Goal: Task Accomplishment & Management: Manage account settings

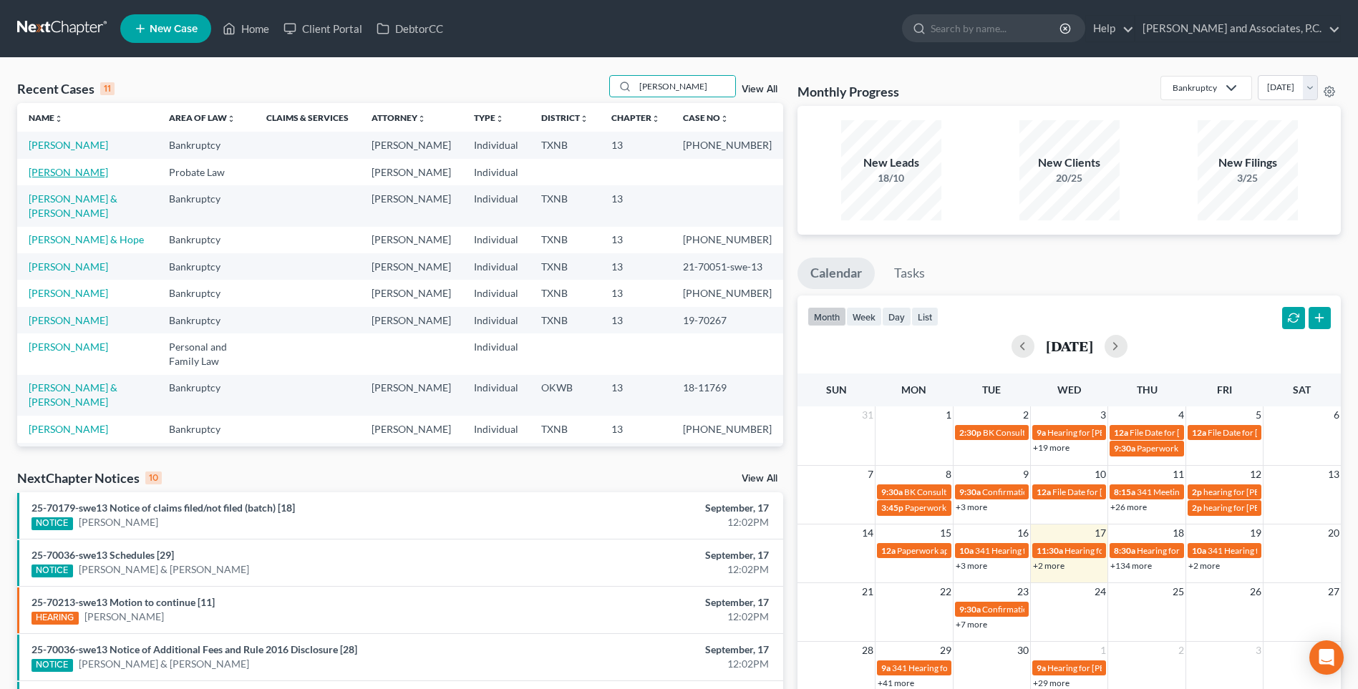
type input "[PERSON_NAME]"
click at [72, 178] on link "[PERSON_NAME]" at bounding box center [68, 172] width 79 height 12
select select "0"
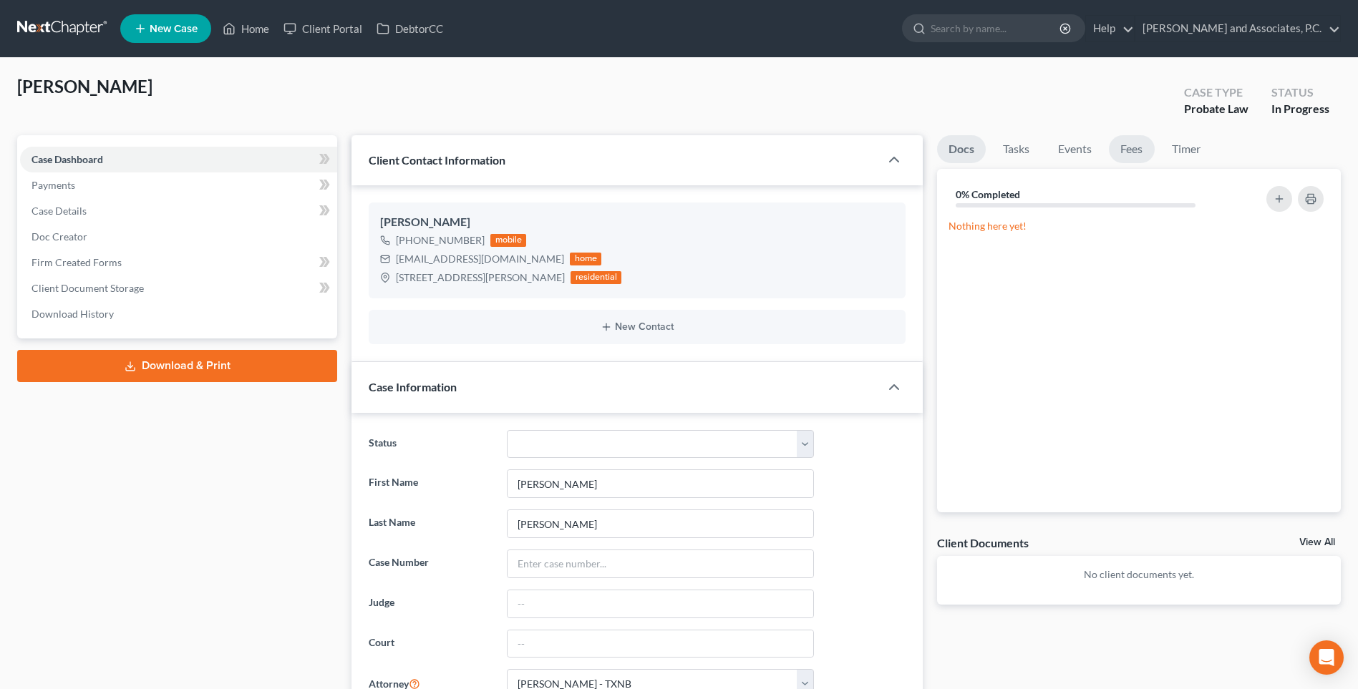
click at [1128, 154] on link "Fees" at bounding box center [1132, 149] width 46 height 28
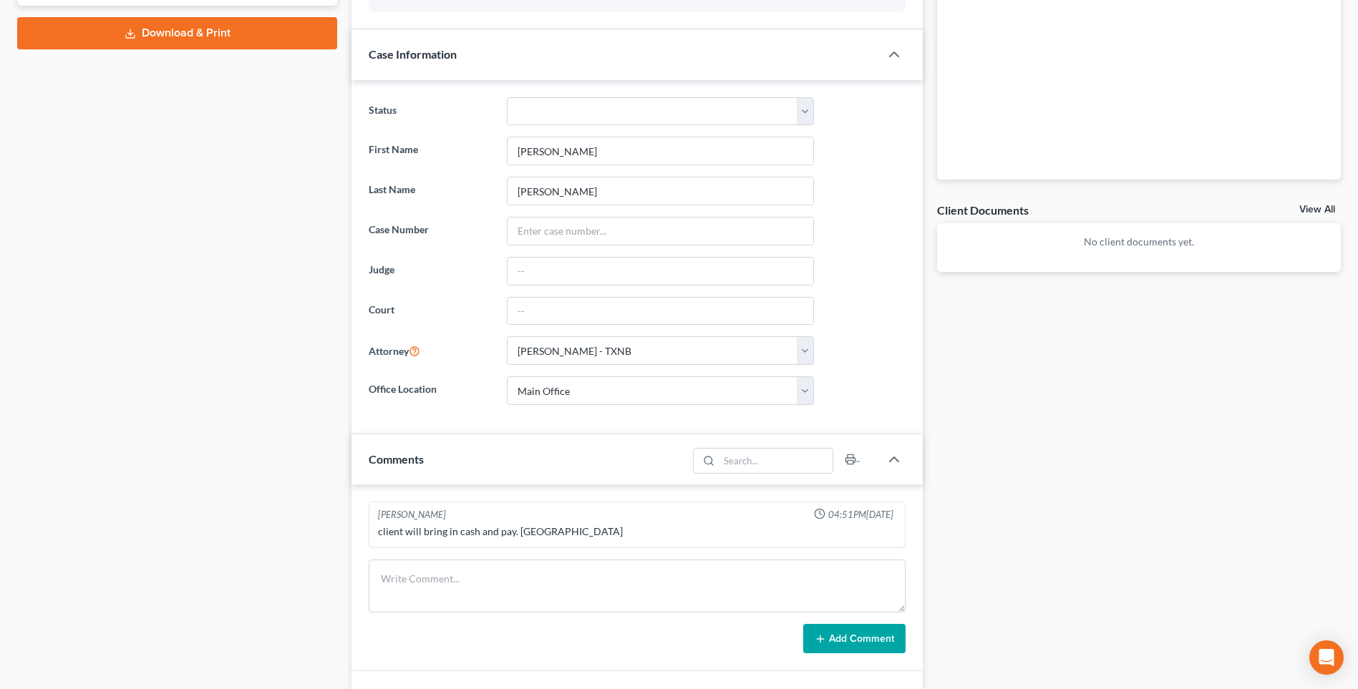
scroll to position [358, 0]
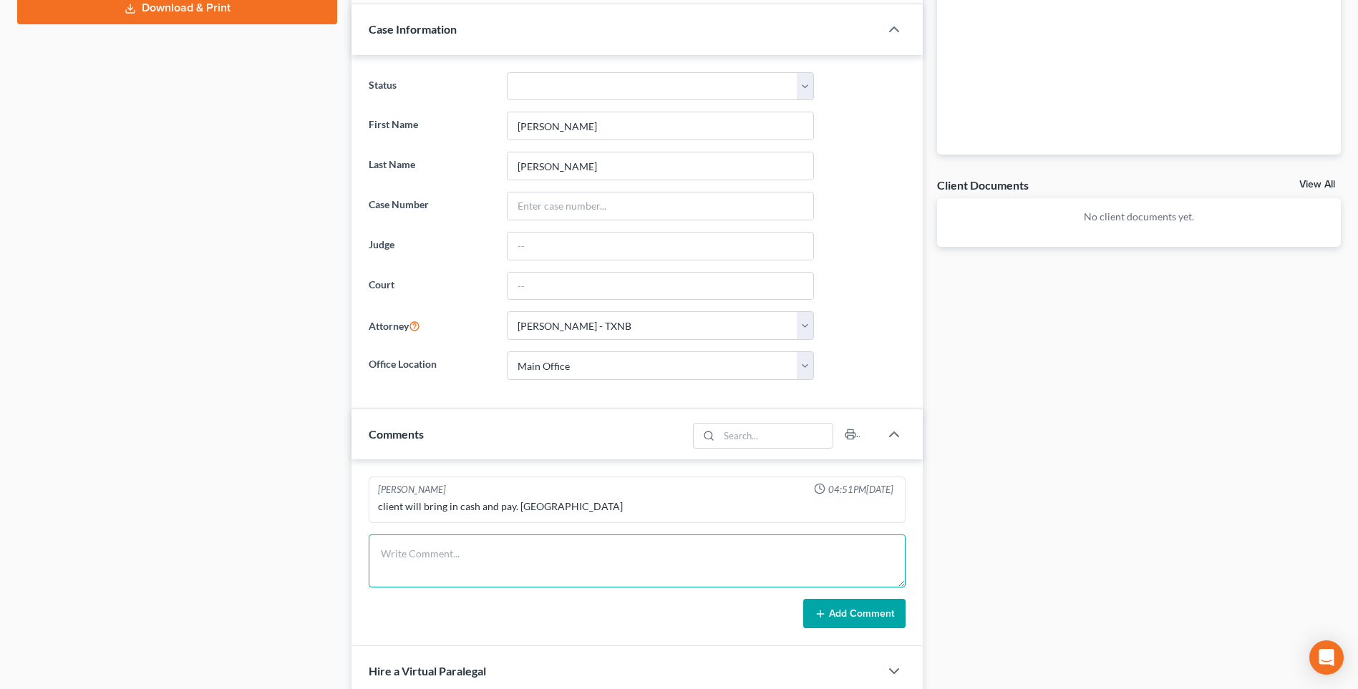
click at [391, 565] on textarea at bounding box center [637, 561] width 537 height 53
type textarea "Prepared affidavit of heirships. RA"
click at [860, 618] on button "Add Comment" at bounding box center [854, 614] width 102 height 30
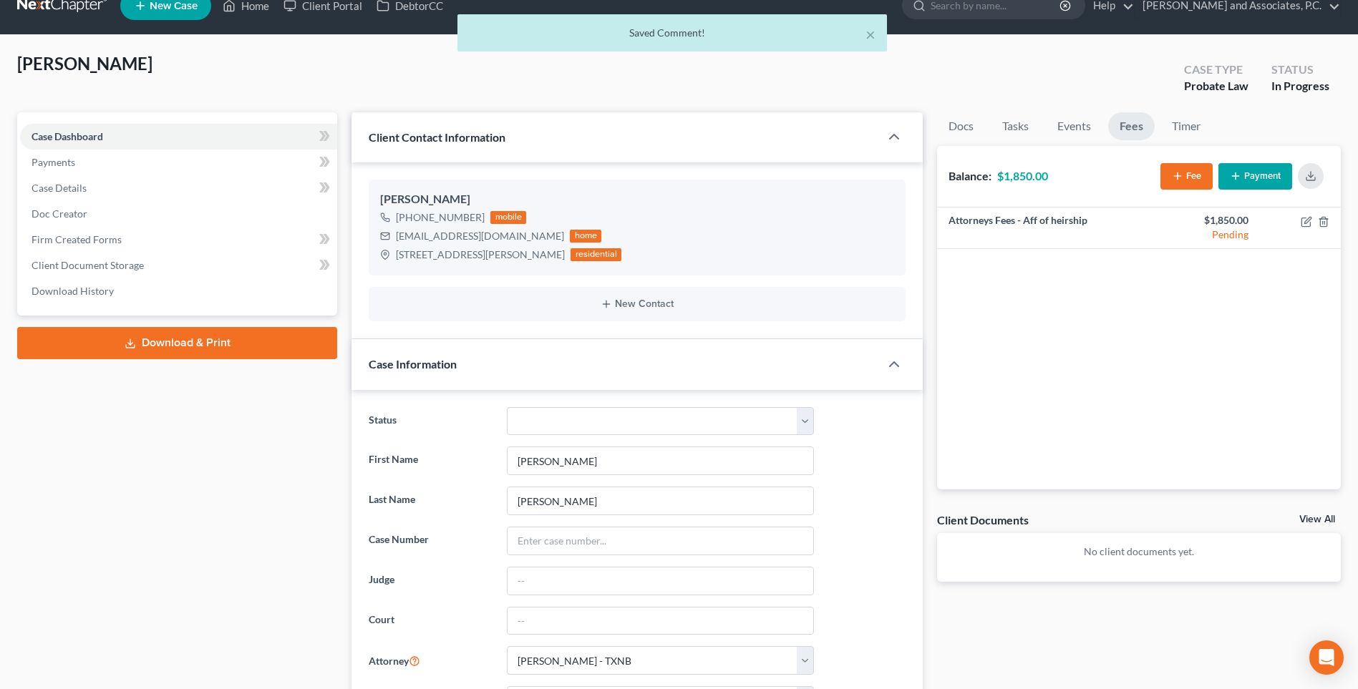
scroll to position [0, 0]
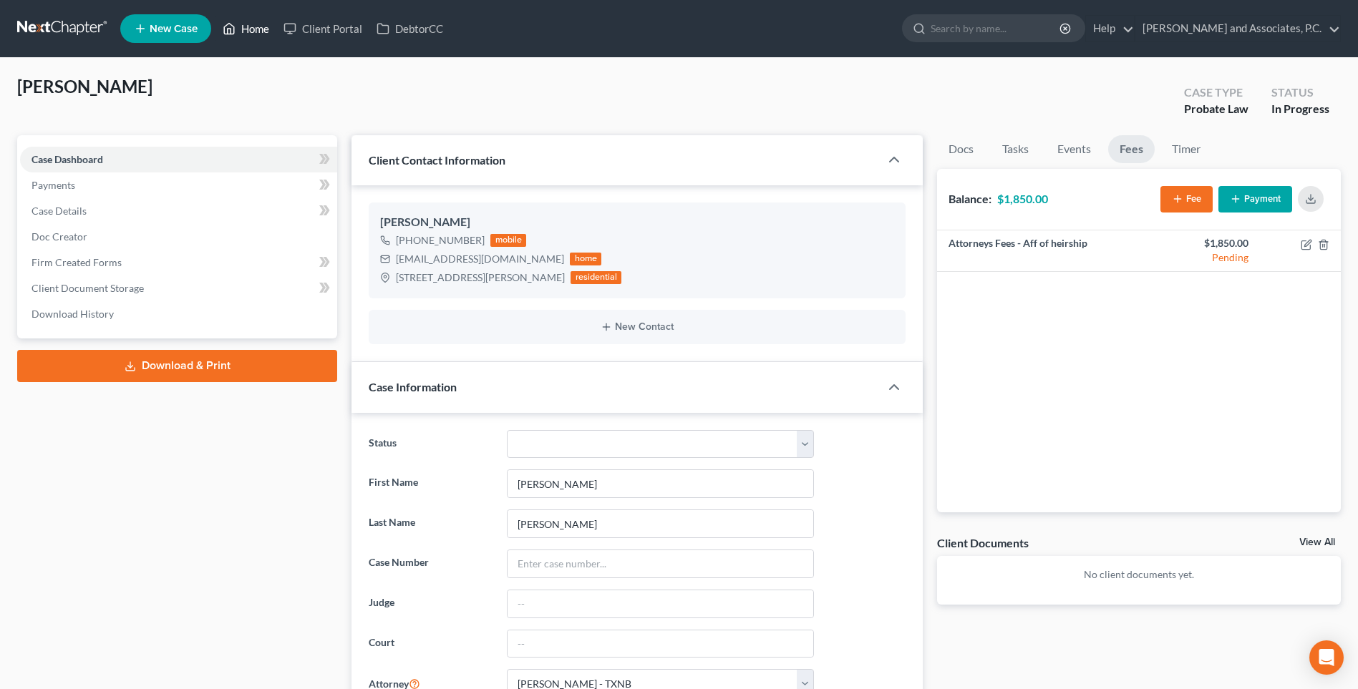
click at [261, 31] on link "Home" at bounding box center [245, 29] width 61 height 26
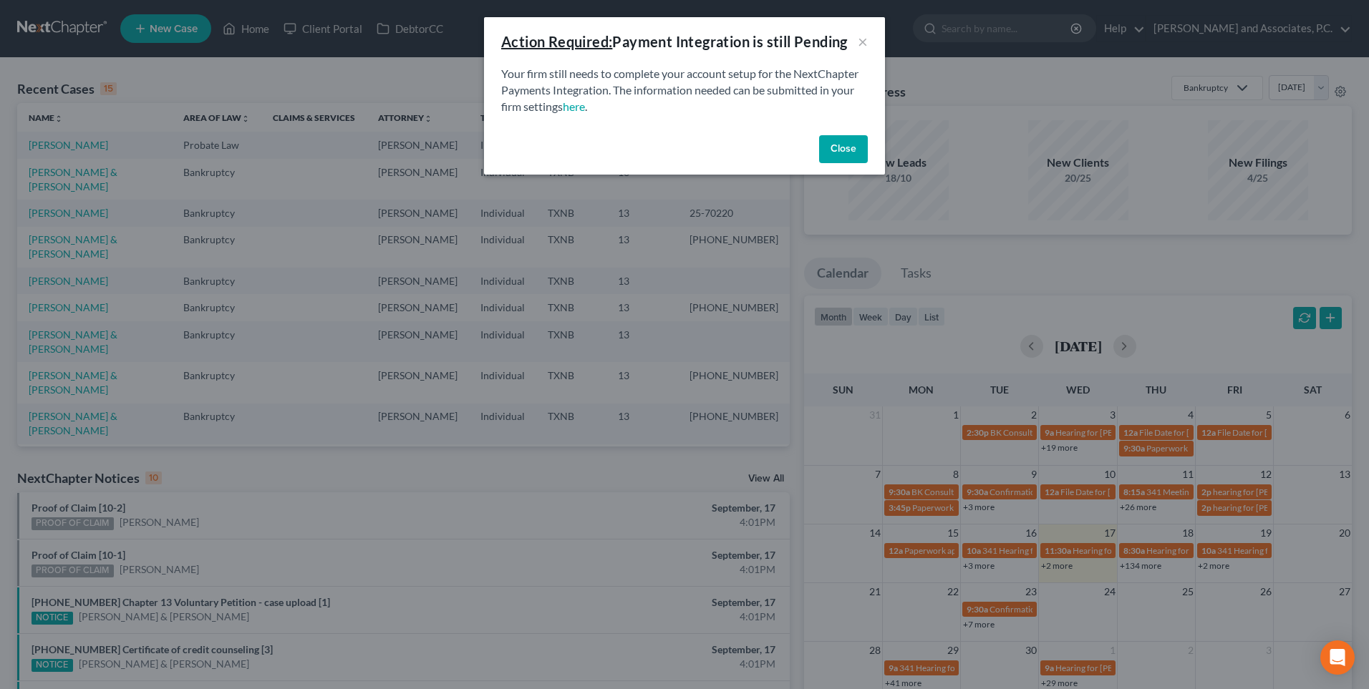
click at [835, 151] on button "Close" at bounding box center [843, 149] width 49 height 29
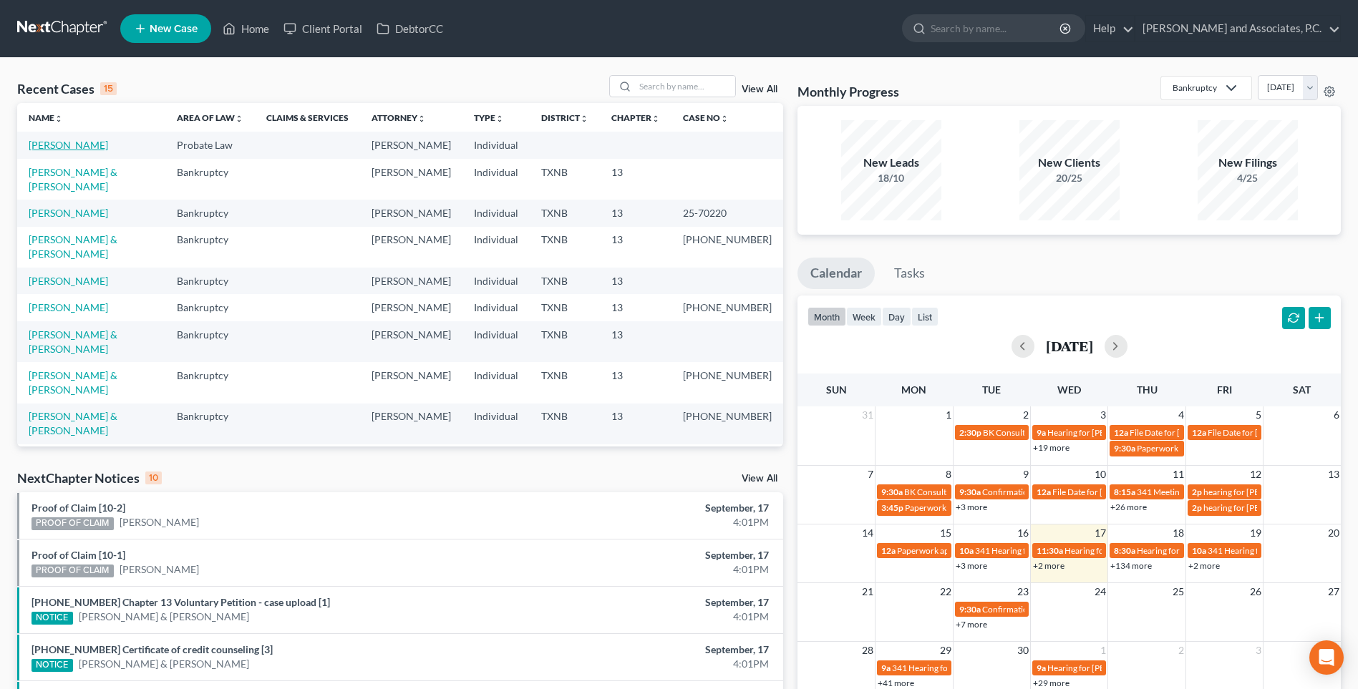
click at [69, 145] on link "[PERSON_NAME]" at bounding box center [68, 145] width 79 height 12
select select "0"
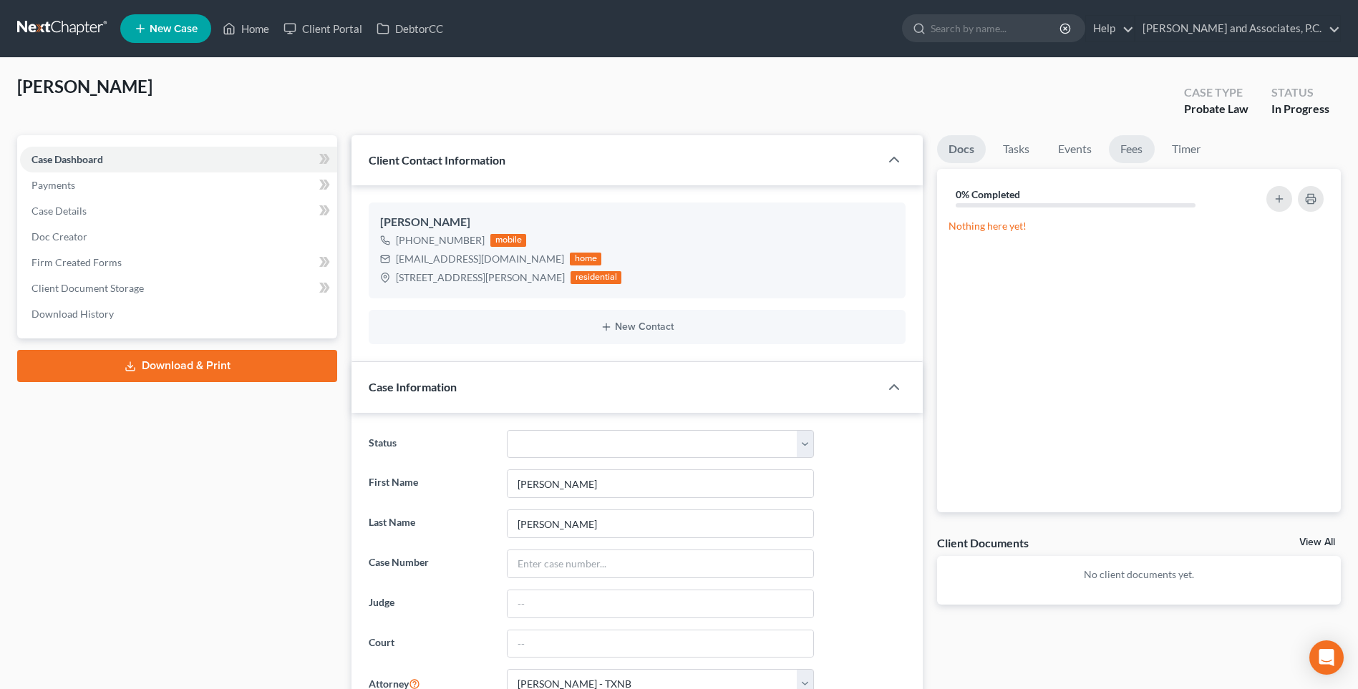
click at [1129, 151] on link "Fees" at bounding box center [1132, 149] width 46 height 28
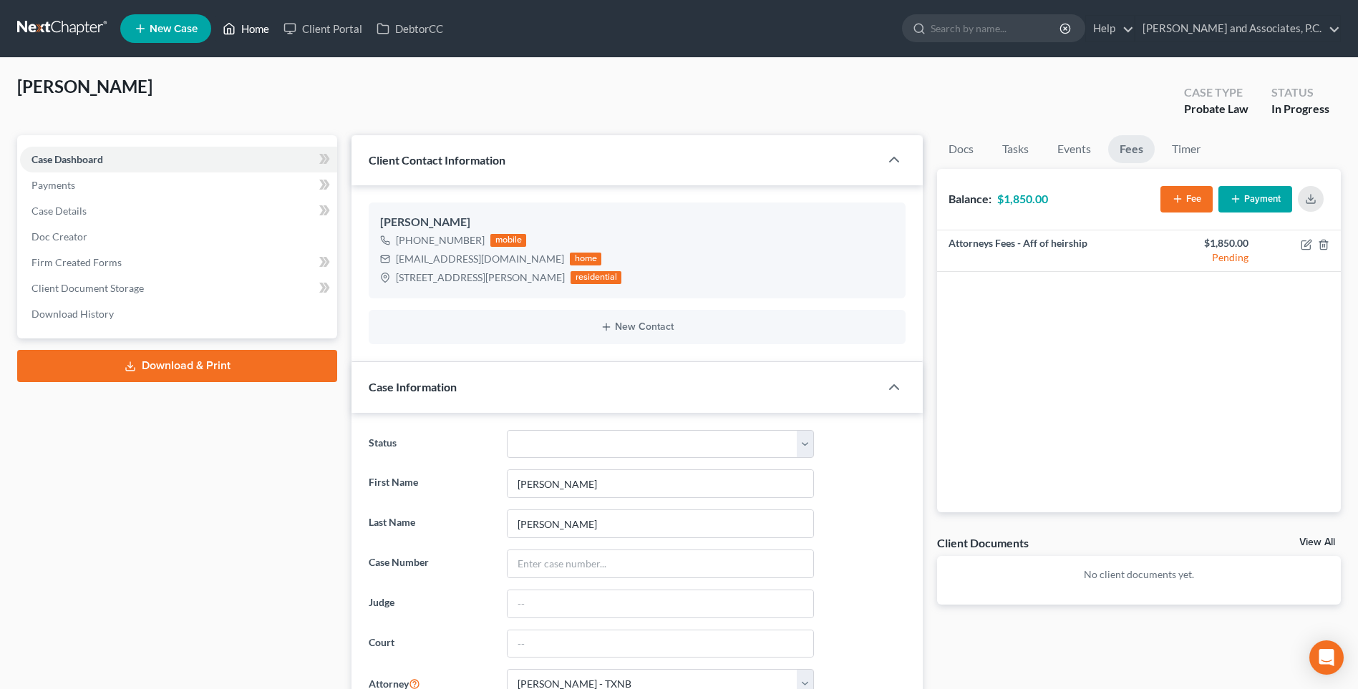
click at [256, 29] on link "Home" at bounding box center [245, 29] width 61 height 26
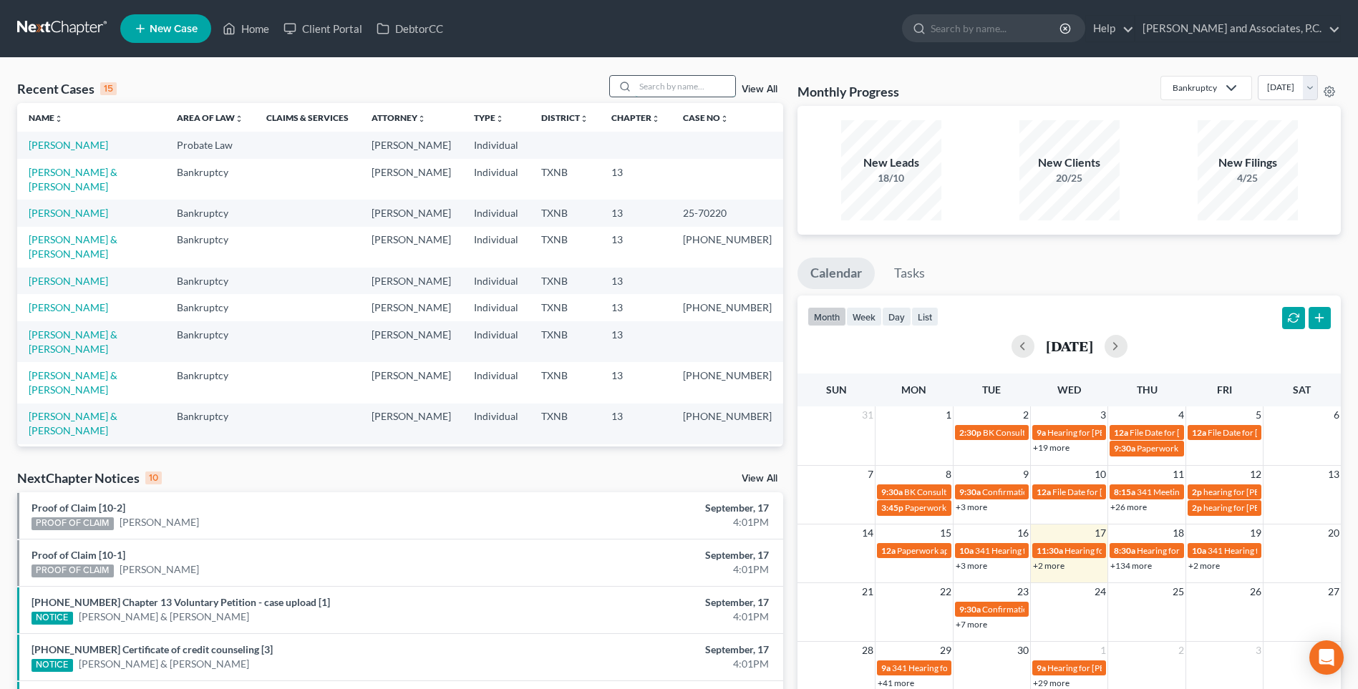
click at [683, 87] on input "search" at bounding box center [685, 86] width 100 height 21
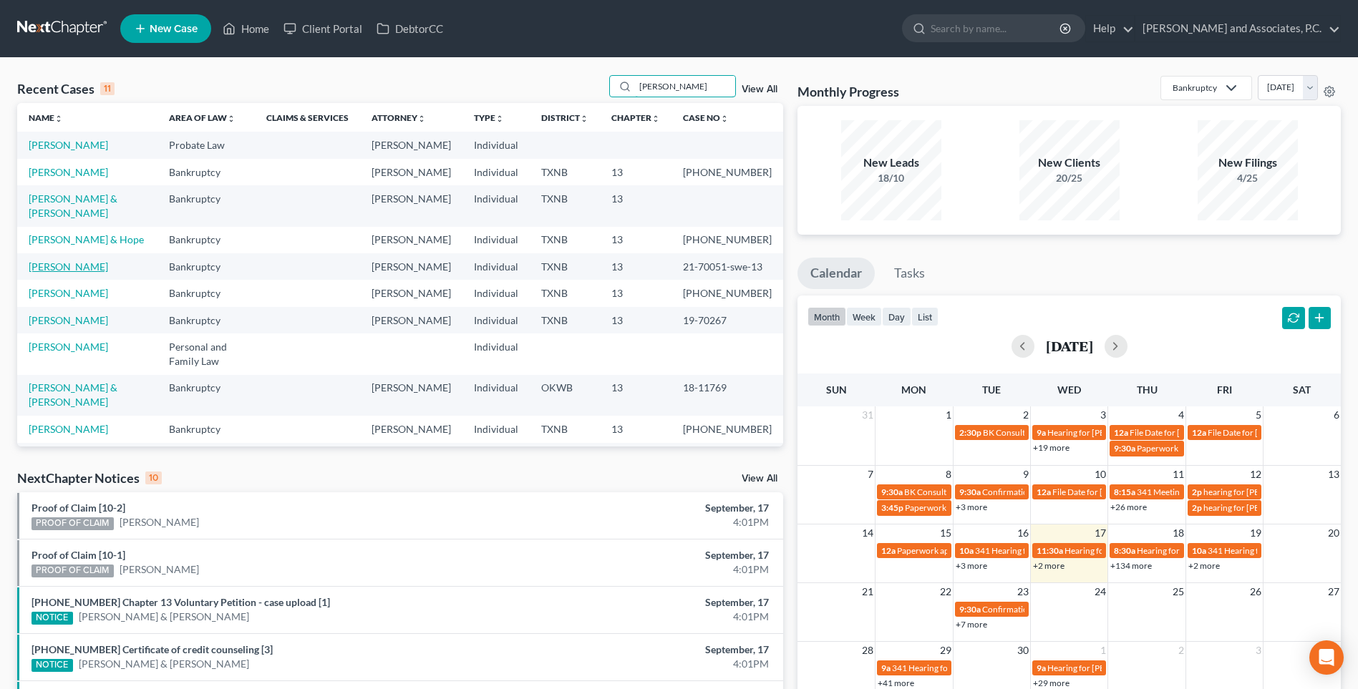
type input "[PERSON_NAME]"
click at [75, 273] on link "[PERSON_NAME]" at bounding box center [68, 267] width 79 height 12
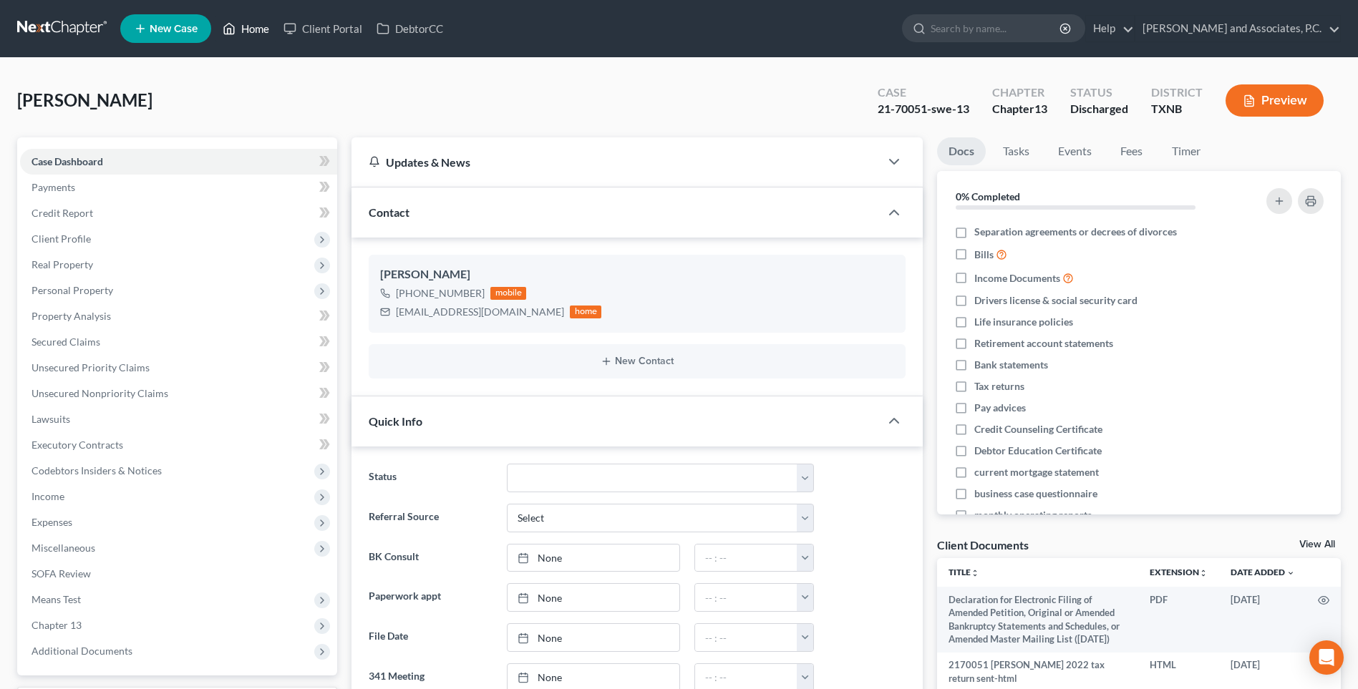
click at [256, 28] on link "Home" at bounding box center [245, 29] width 61 height 26
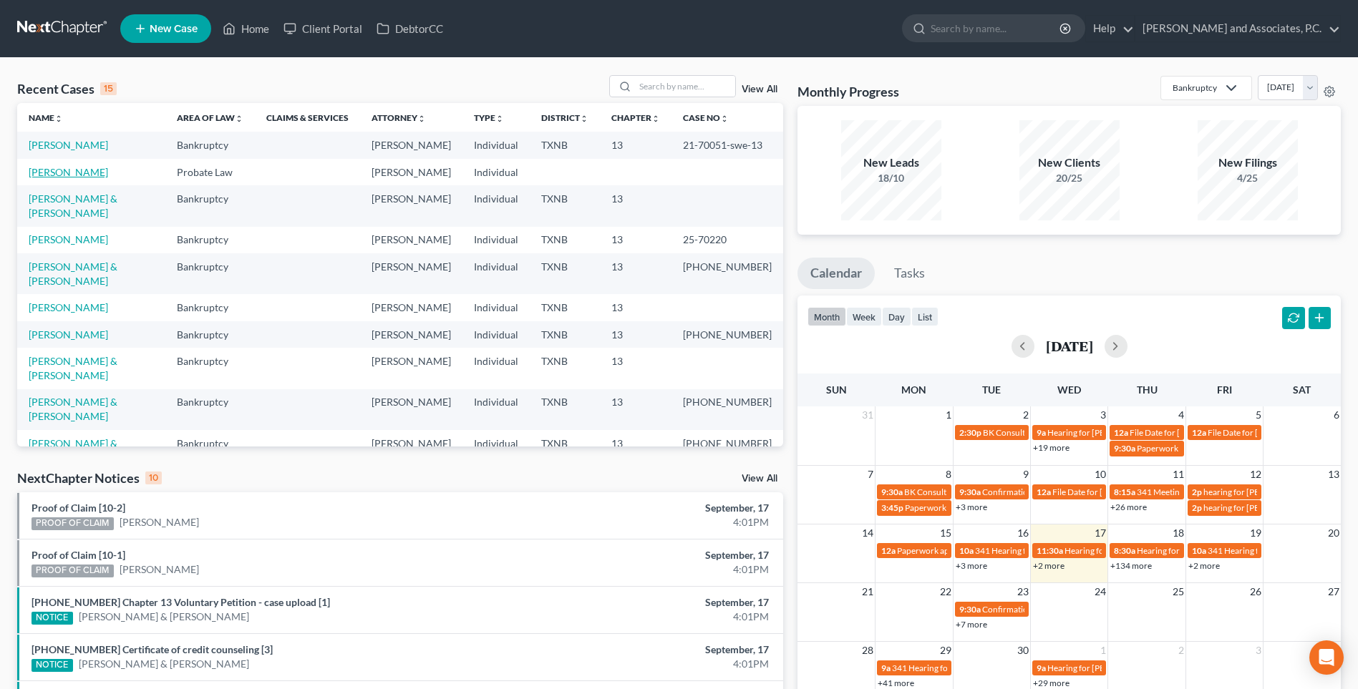
click at [79, 175] on link "[PERSON_NAME]" at bounding box center [68, 172] width 79 height 12
select select "0"
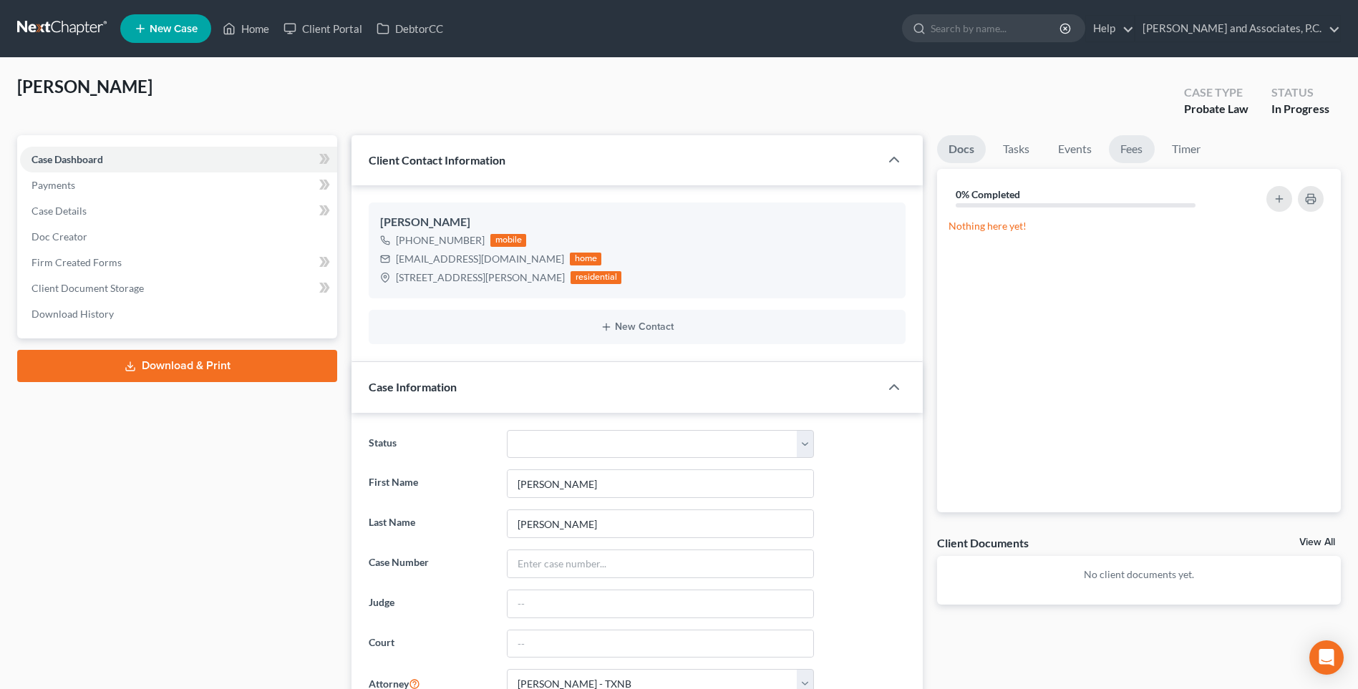
click at [1123, 147] on link "Fees" at bounding box center [1132, 149] width 46 height 28
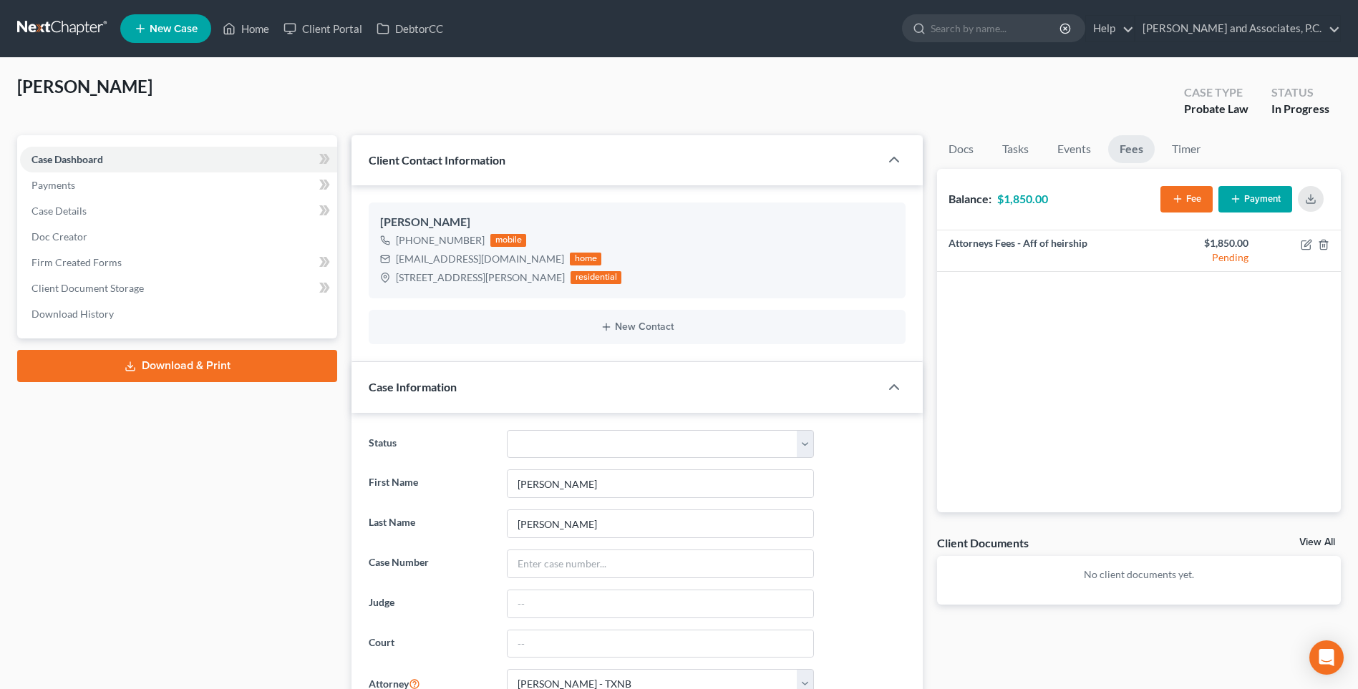
click at [1258, 201] on button "Payment" at bounding box center [1255, 199] width 74 height 26
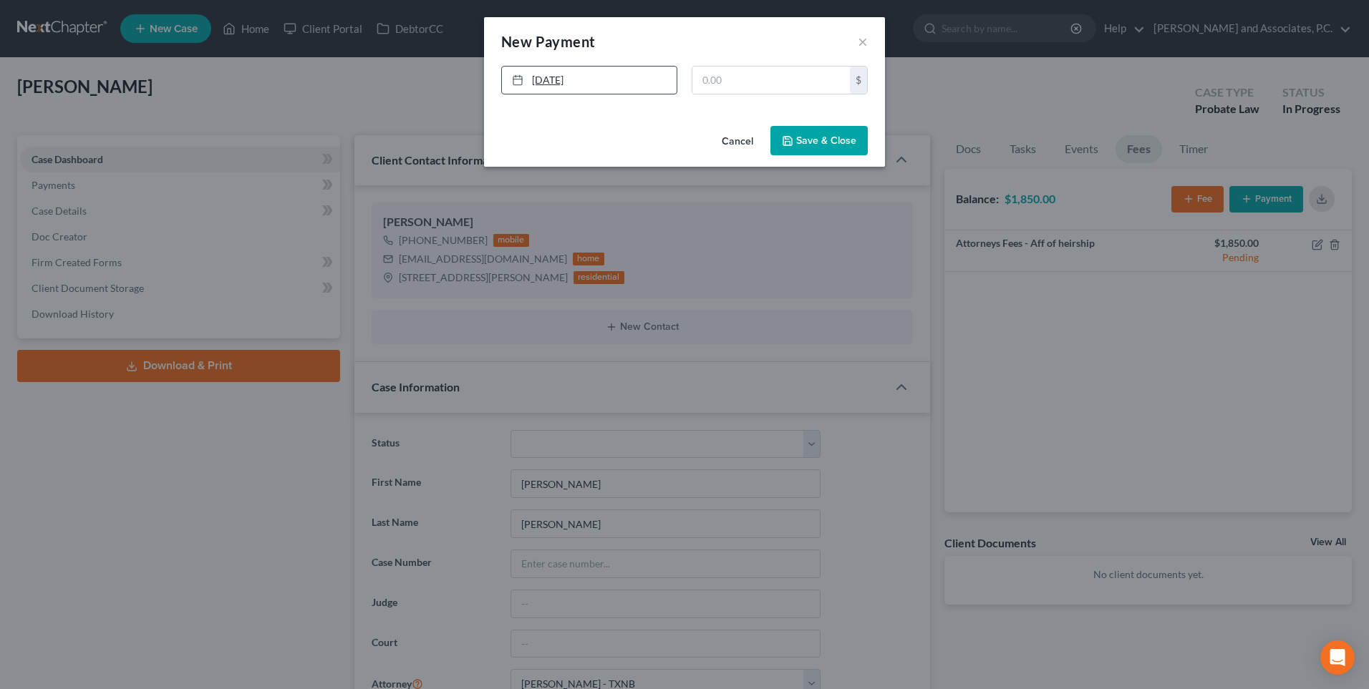
click at [607, 79] on link "[DATE]" at bounding box center [589, 80] width 175 height 27
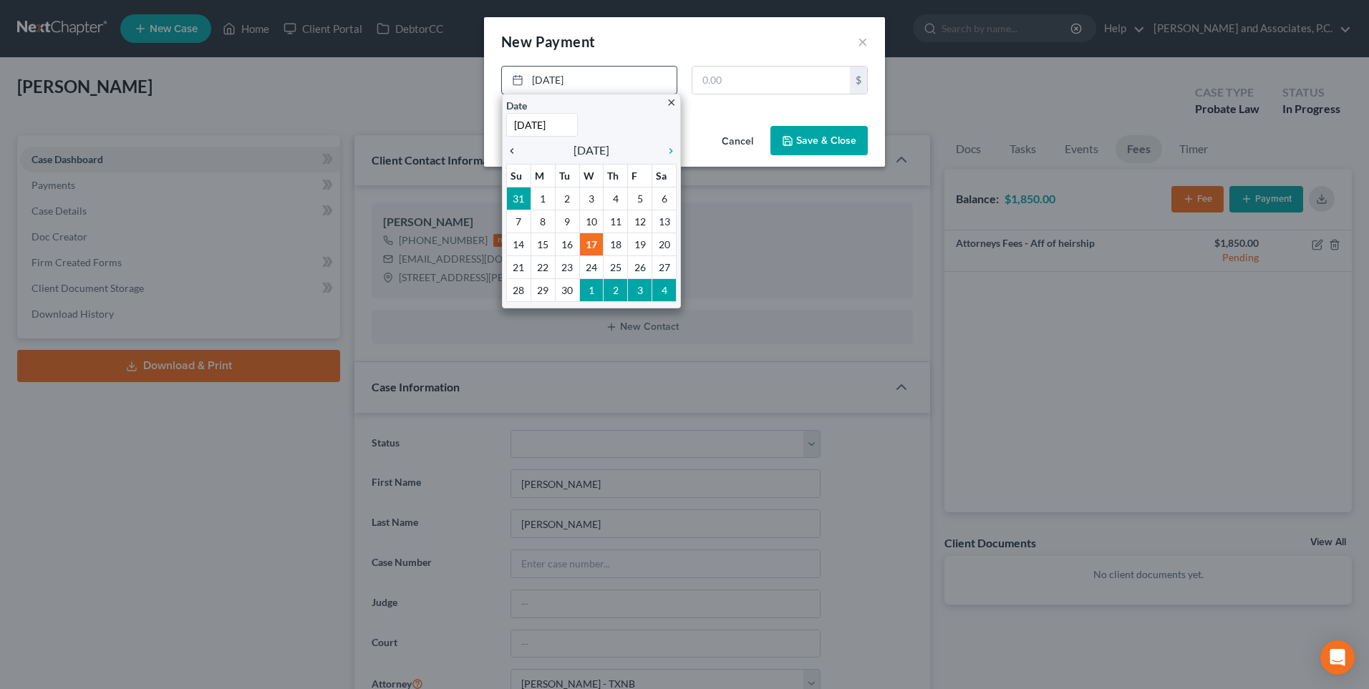
click at [515, 152] on icon "chevron_left" at bounding box center [515, 150] width 19 height 11
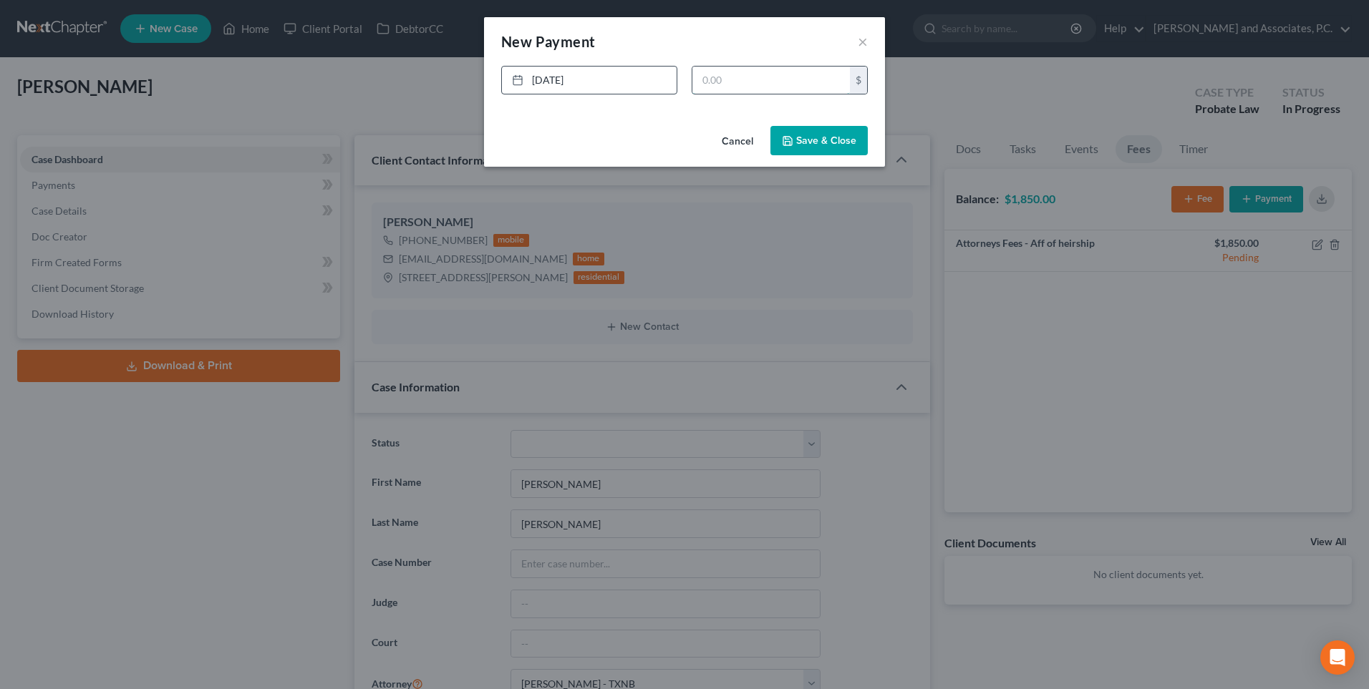
click at [759, 75] on input "text" at bounding box center [770, 80] width 157 height 27
type input "950.00"
click at [811, 147] on button "Save & Close" at bounding box center [818, 141] width 97 height 30
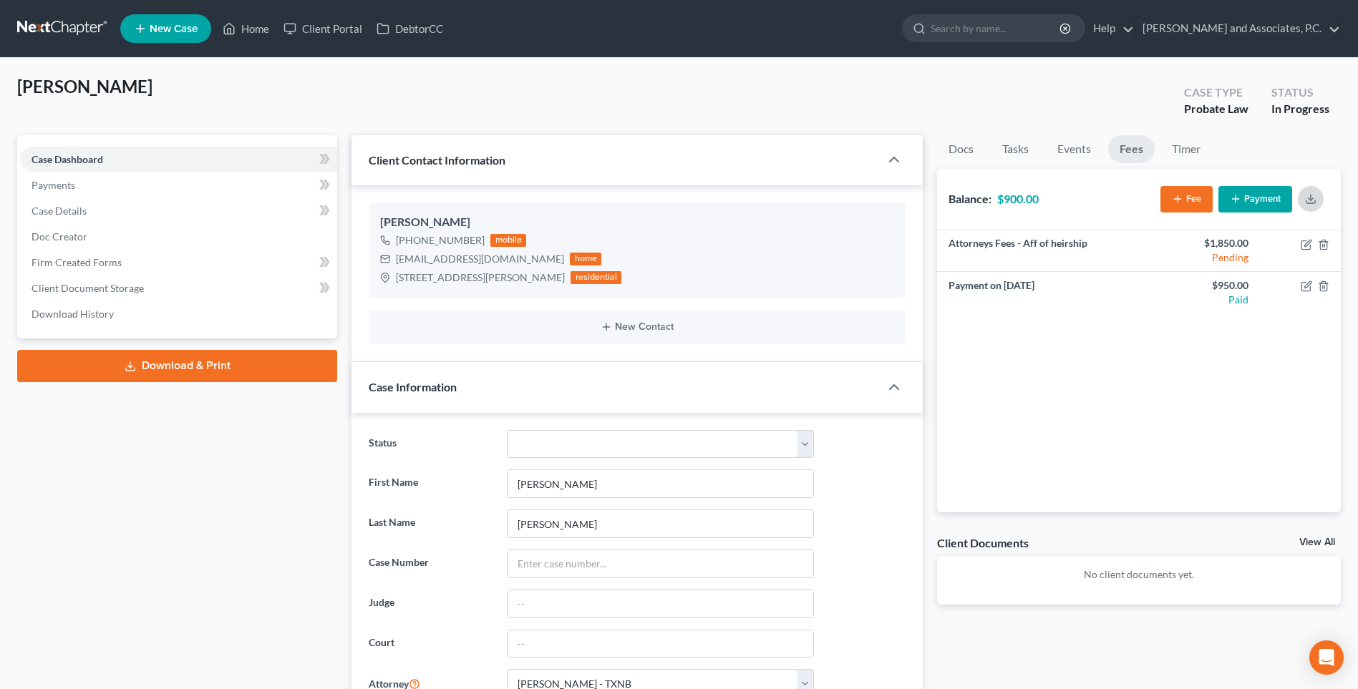
click at [1311, 200] on icon "button" at bounding box center [1310, 198] width 11 height 11
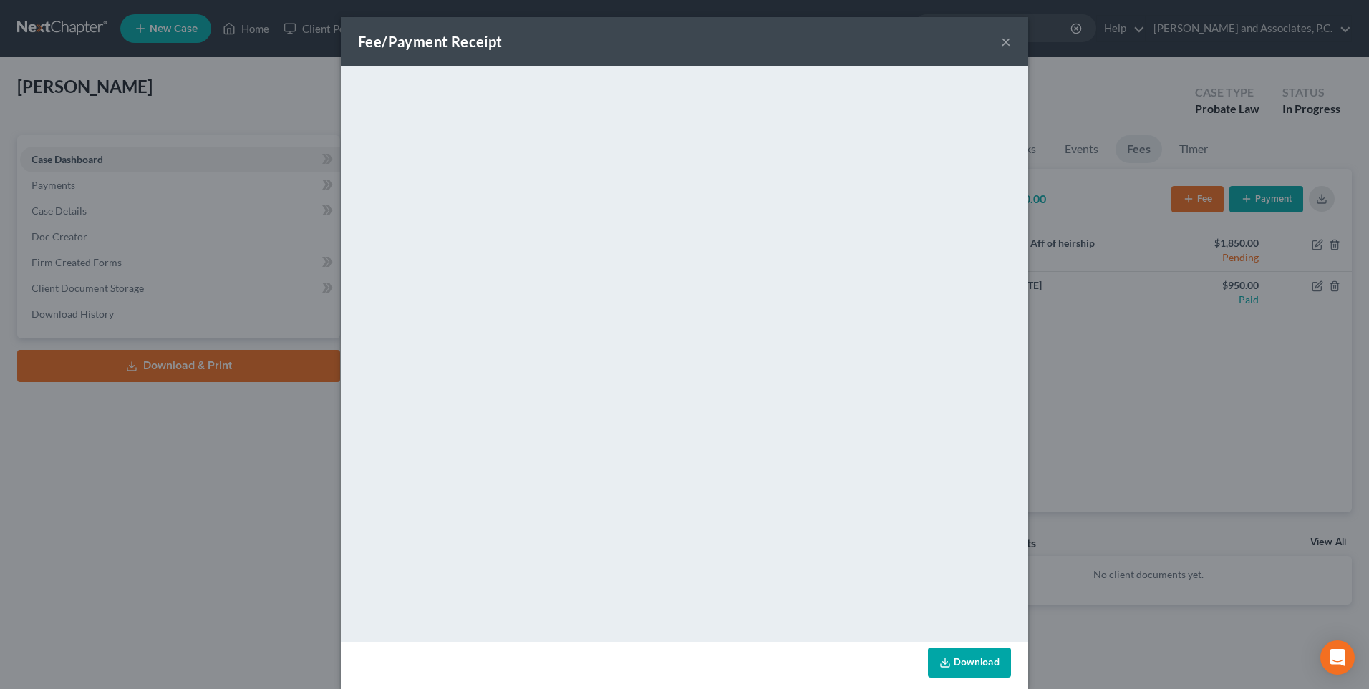
click at [1001, 42] on button "×" at bounding box center [1006, 41] width 10 height 17
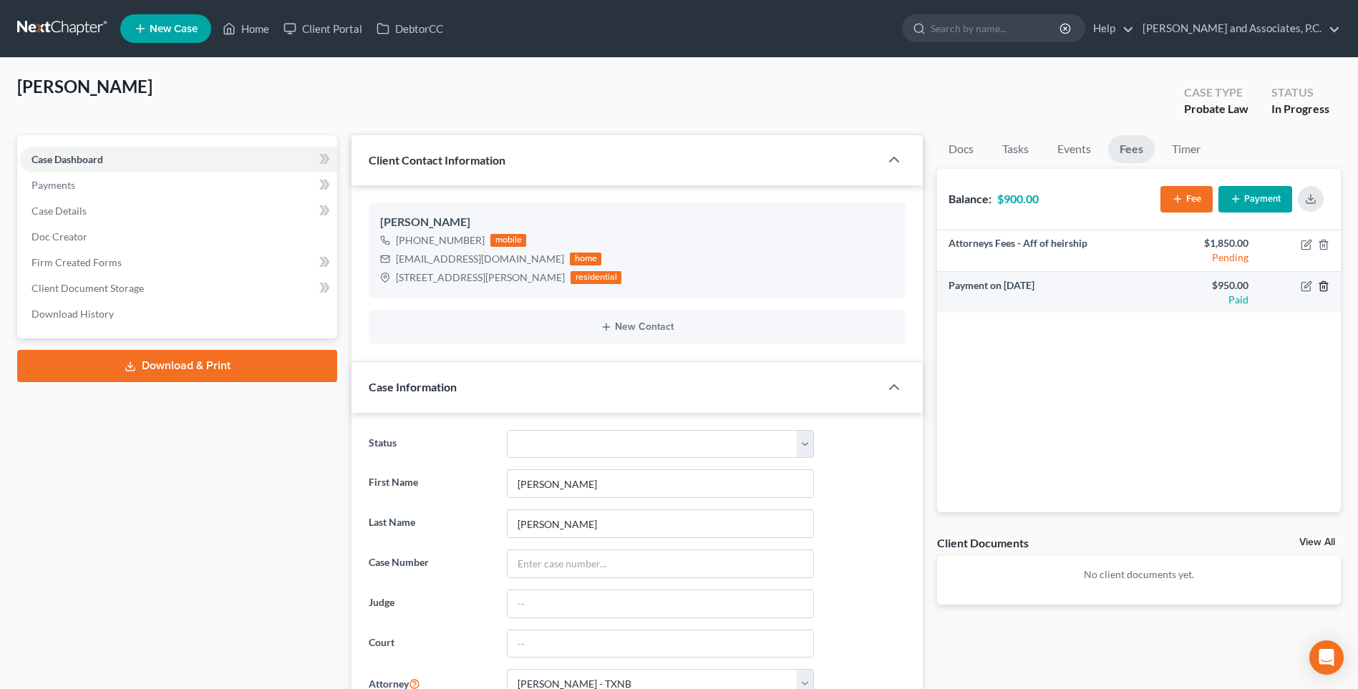
click at [1321, 286] on icon "button" at bounding box center [1323, 285] width 6 height 9
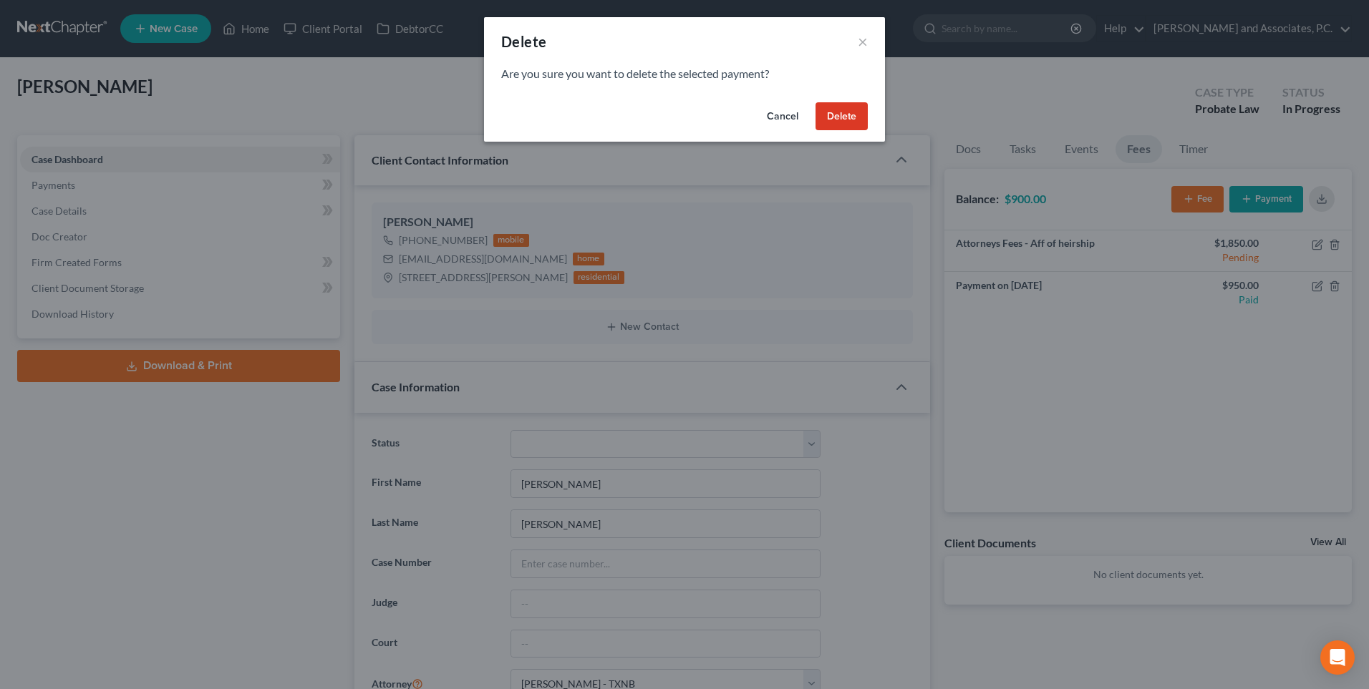
click at [847, 115] on button "Delete" at bounding box center [841, 116] width 52 height 29
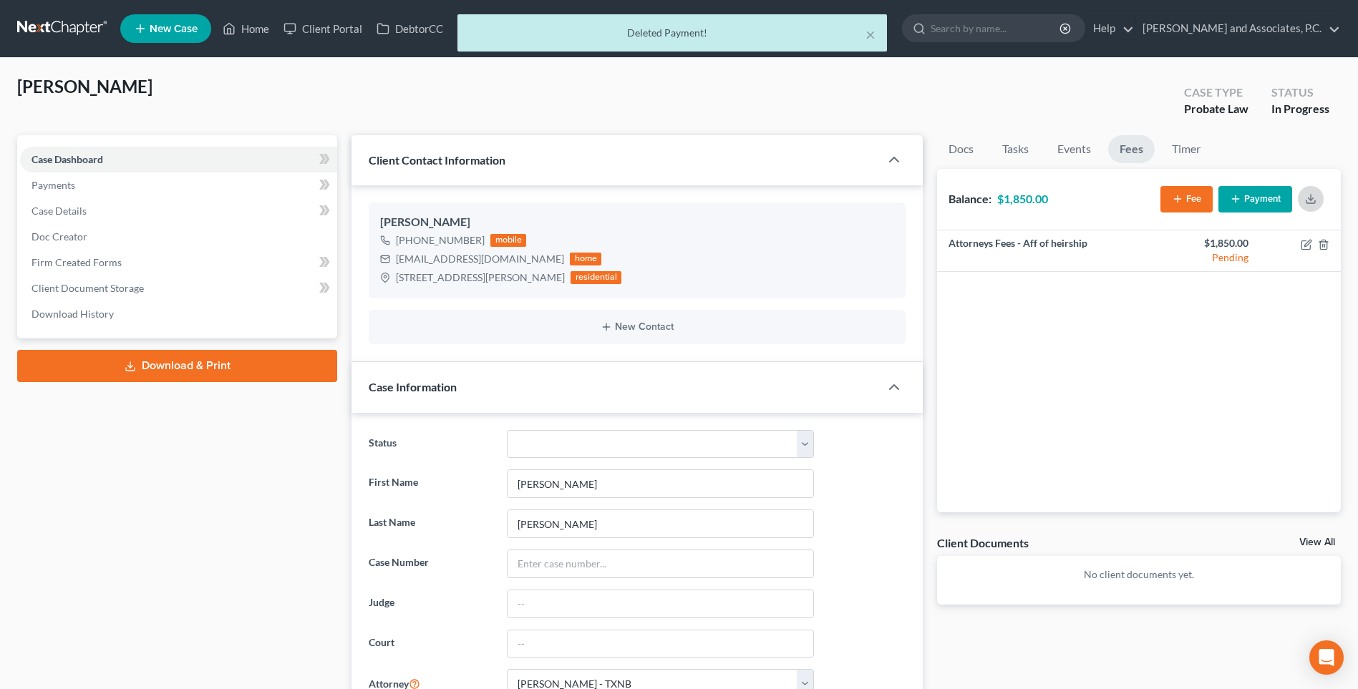
click at [1308, 201] on icon "button" at bounding box center [1310, 198] width 11 height 11
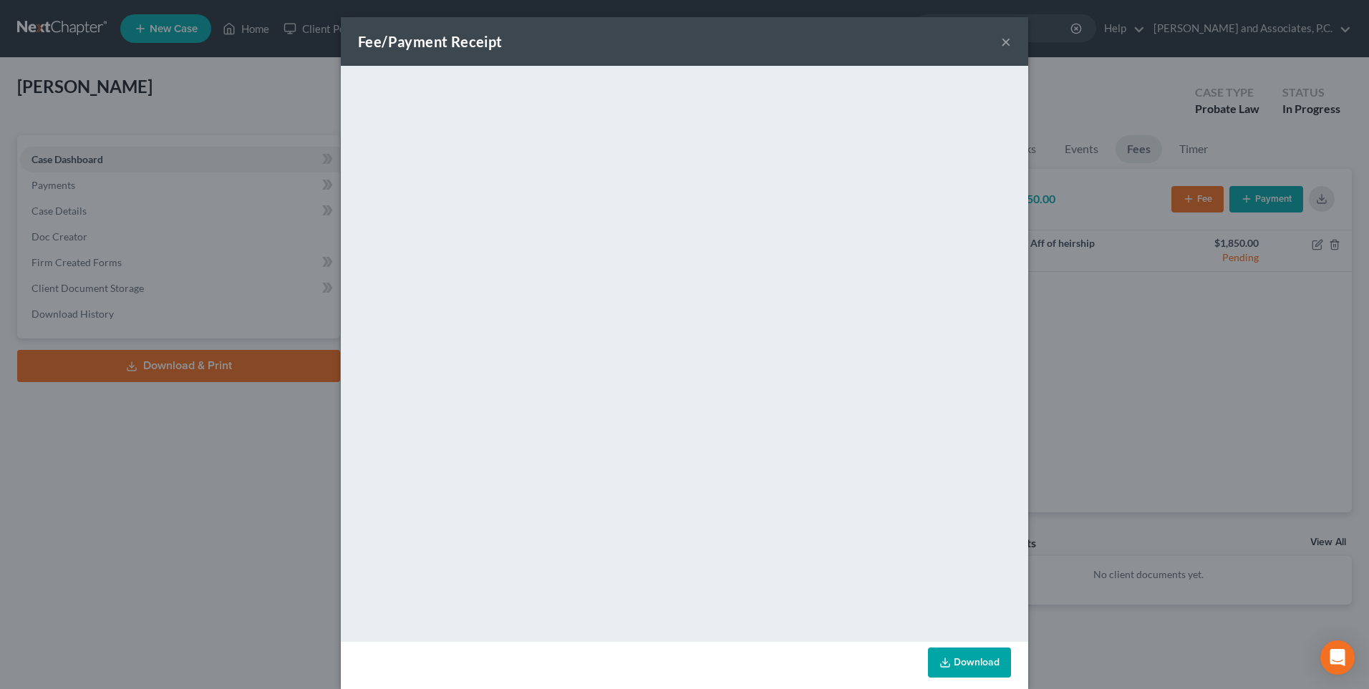
click at [1001, 41] on button "×" at bounding box center [1006, 41] width 10 height 17
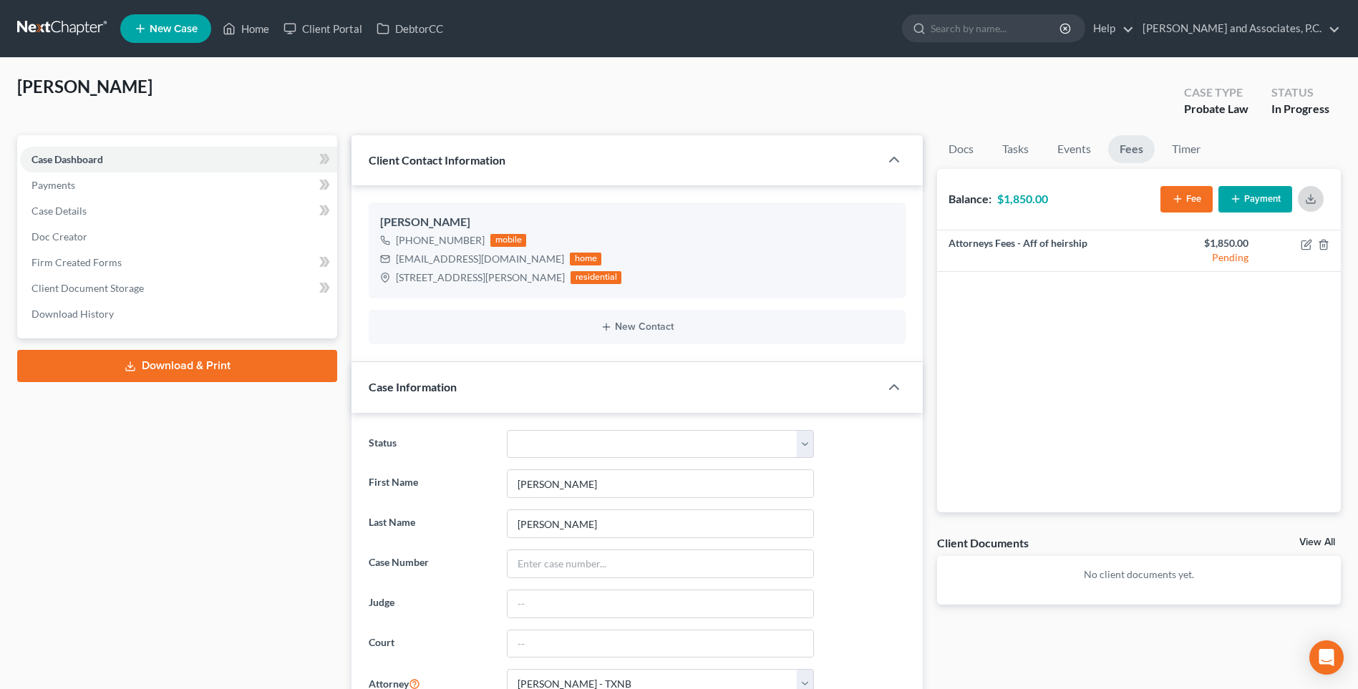
click at [1311, 198] on line "button" at bounding box center [1311, 198] width 0 height 6
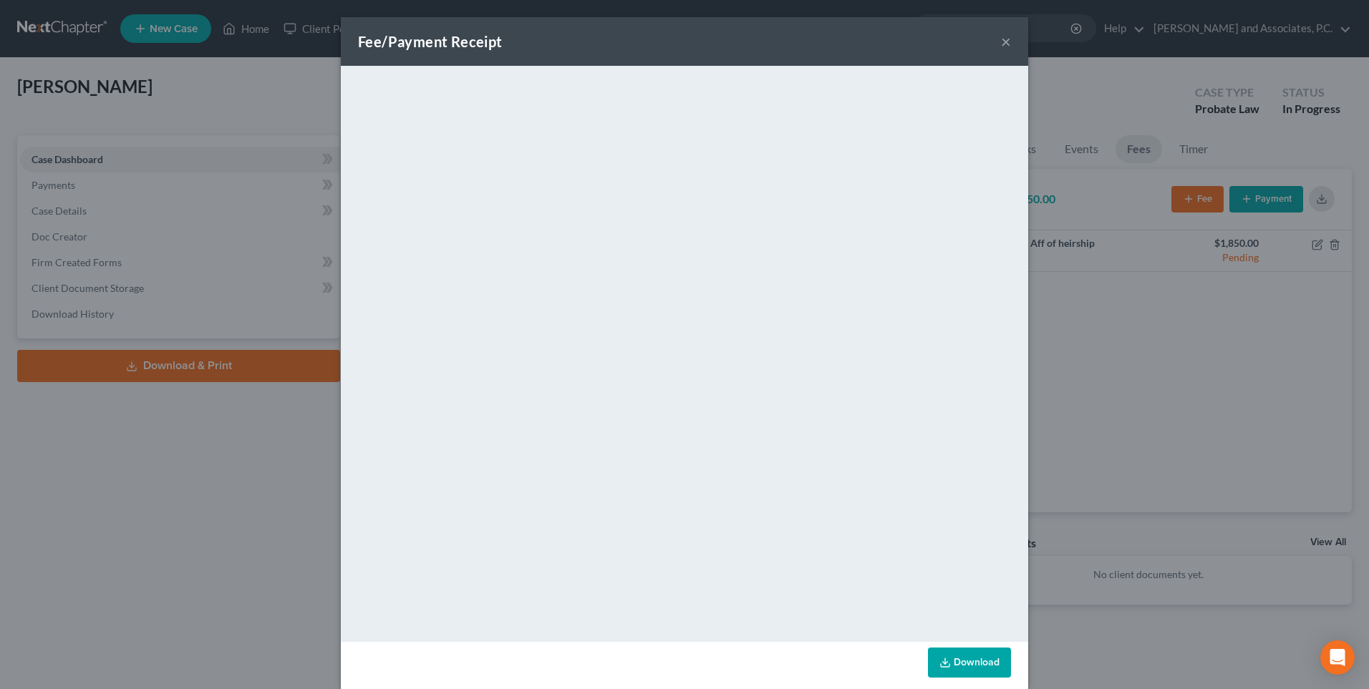
click at [1001, 44] on button "×" at bounding box center [1006, 41] width 10 height 17
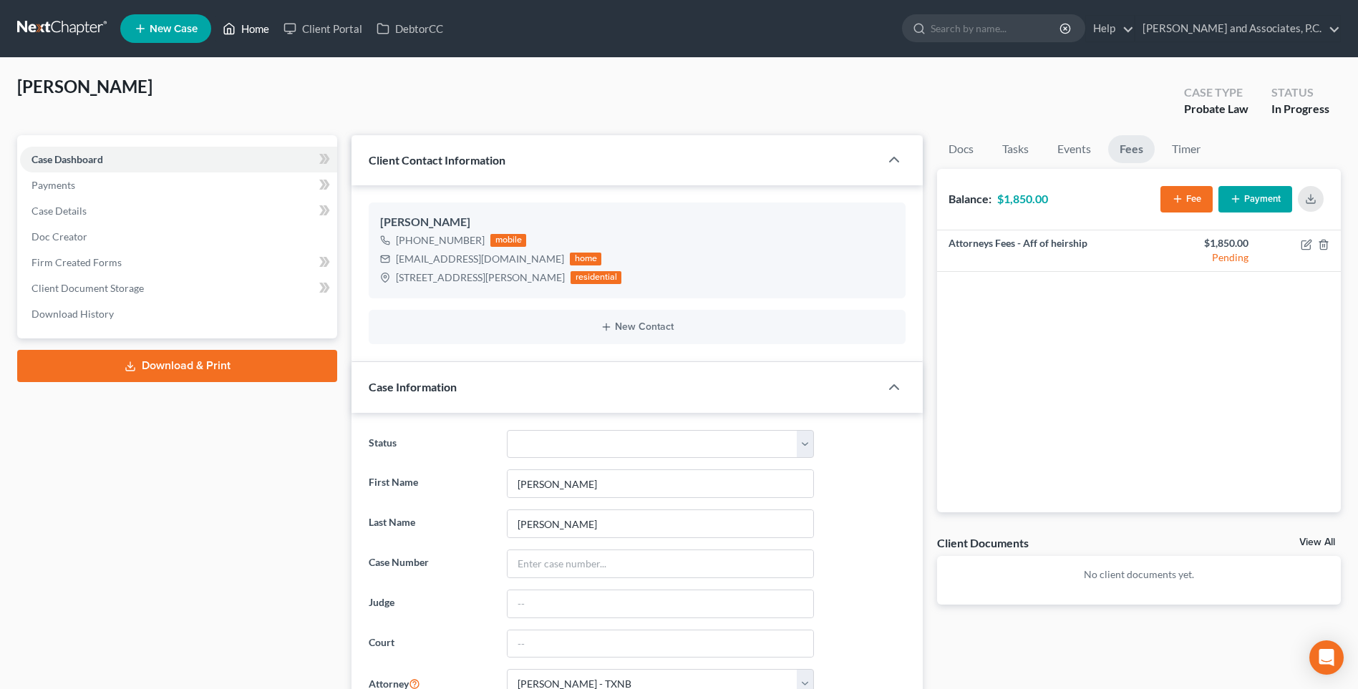
click at [257, 29] on link "Home" at bounding box center [245, 29] width 61 height 26
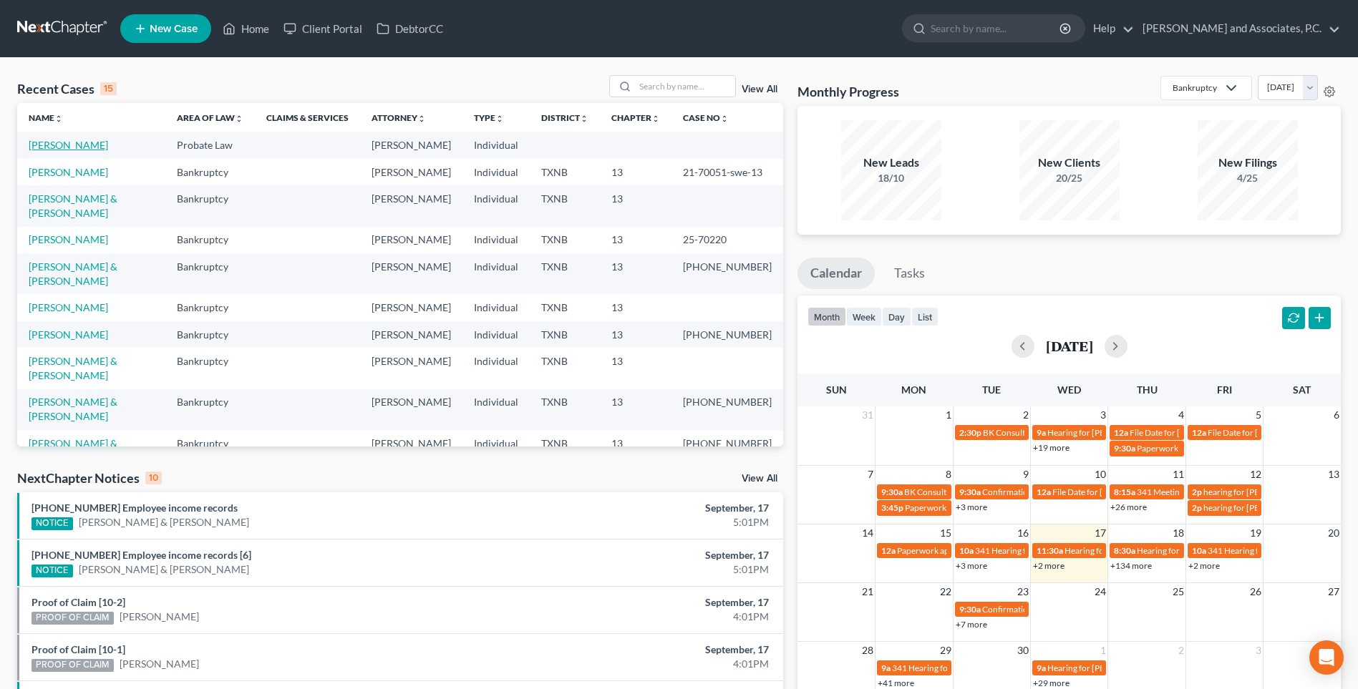
click at [66, 145] on link "[PERSON_NAME]" at bounding box center [68, 145] width 79 height 12
select select "0"
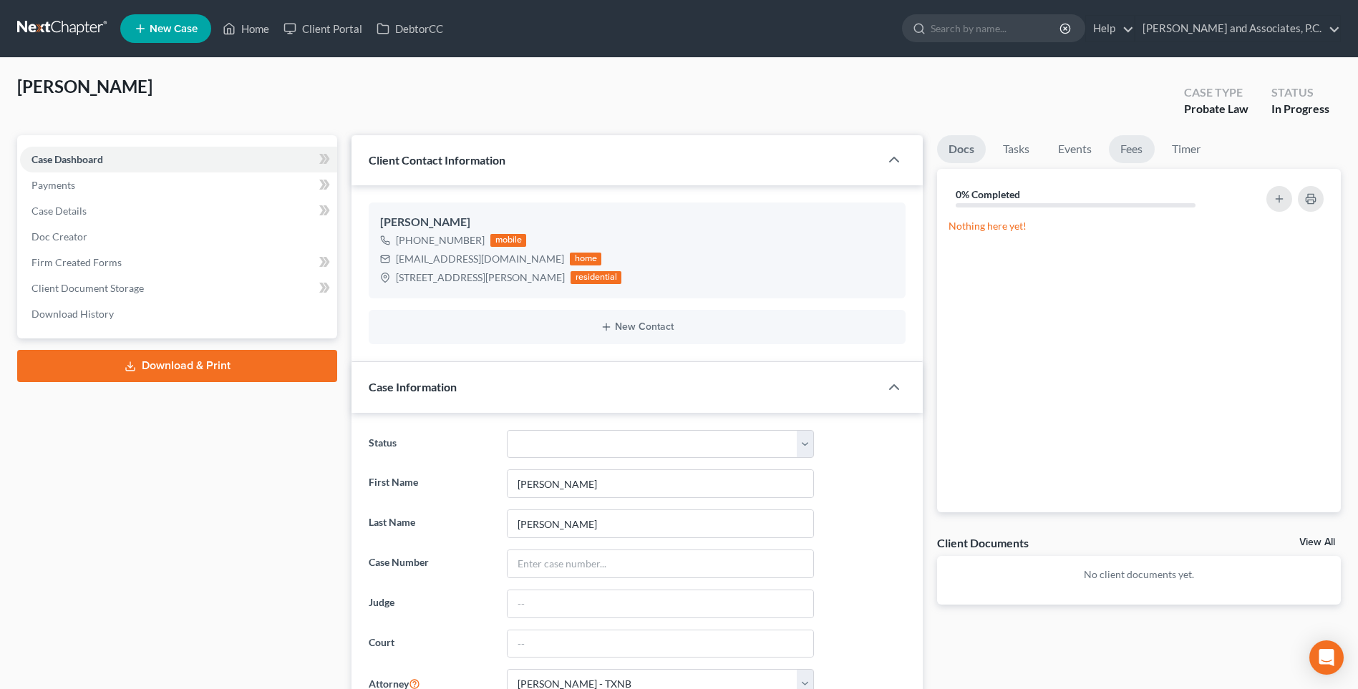
click at [1123, 150] on link "Fees" at bounding box center [1132, 149] width 46 height 28
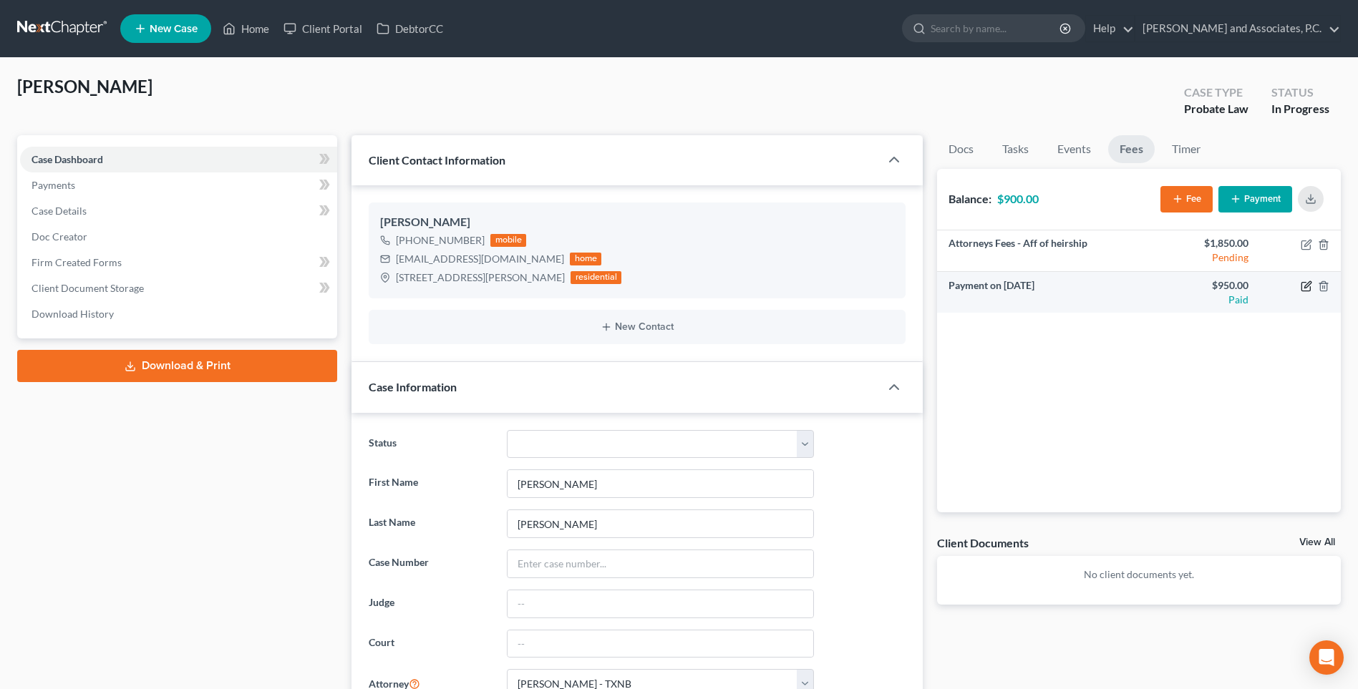
click at [1304, 286] on icon "button" at bounding box center [1306, 286] width 11 height 11
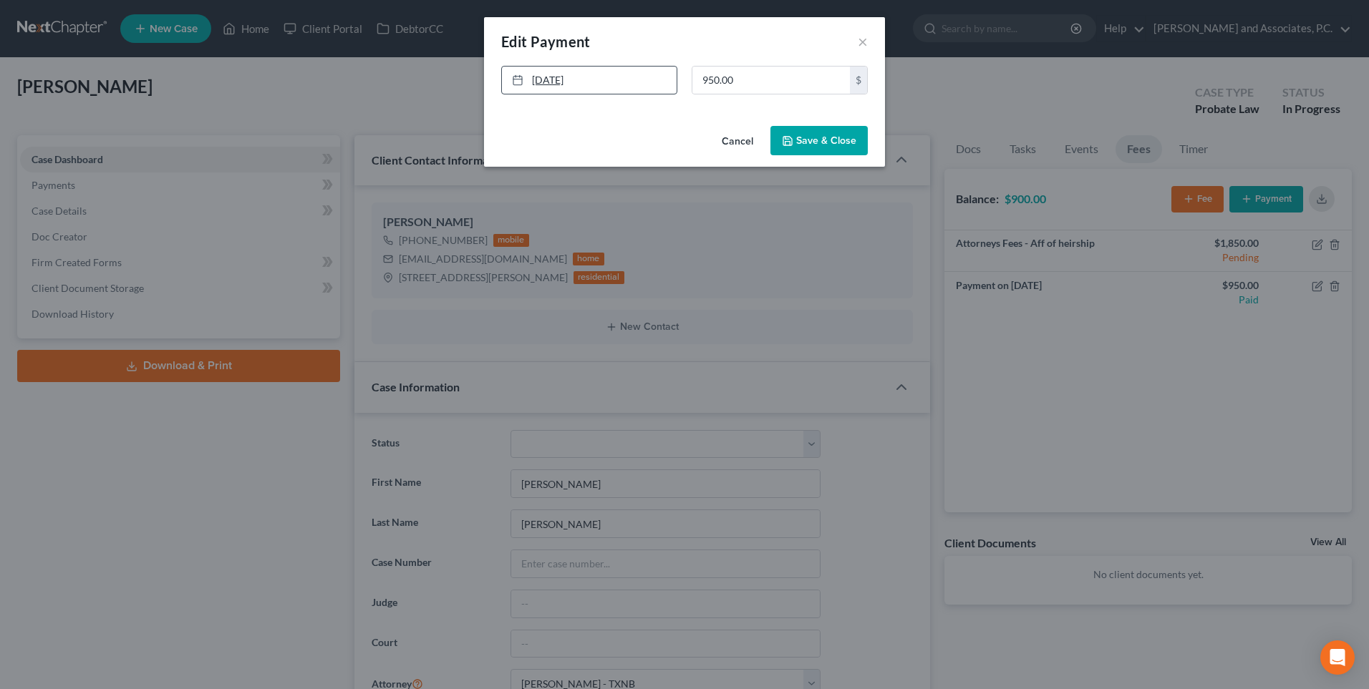
click at [520, 80] on icon at bounding box center [517, 79] width 11 height 11
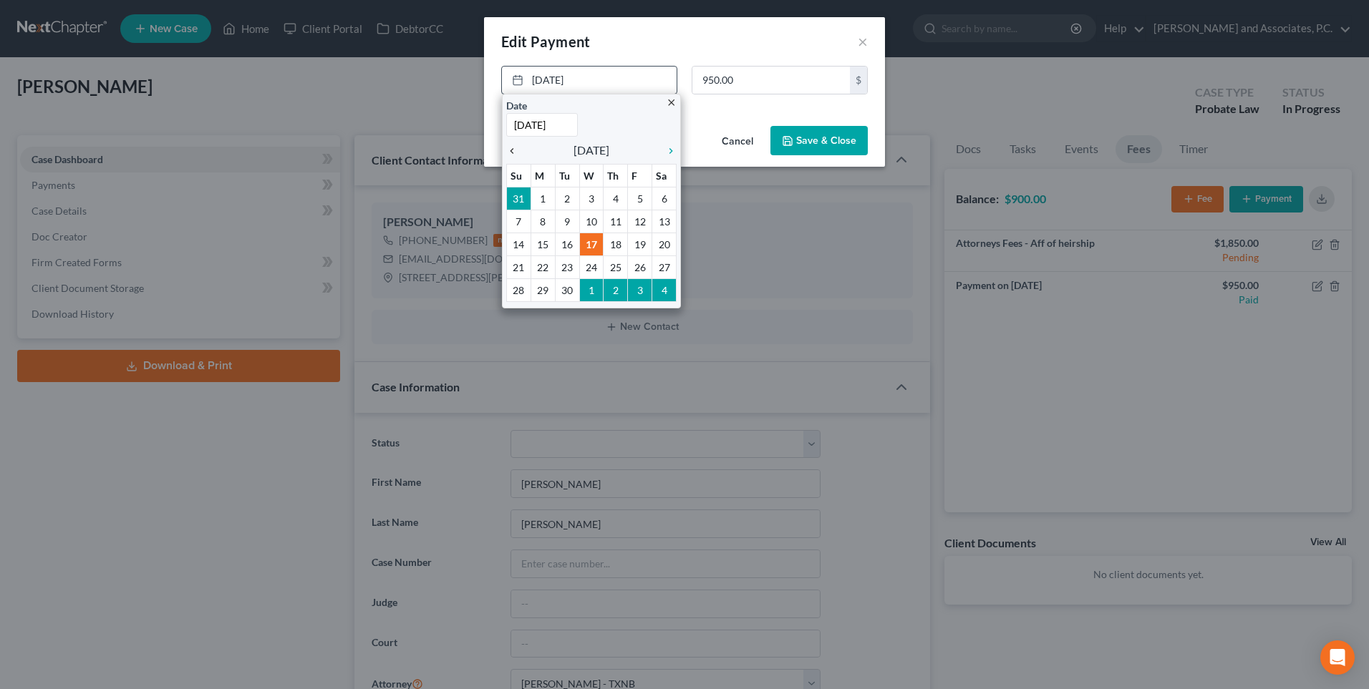
click at [516, 152] on icon "chevron_left" at bounding box center [515, 150] width 19 height 11
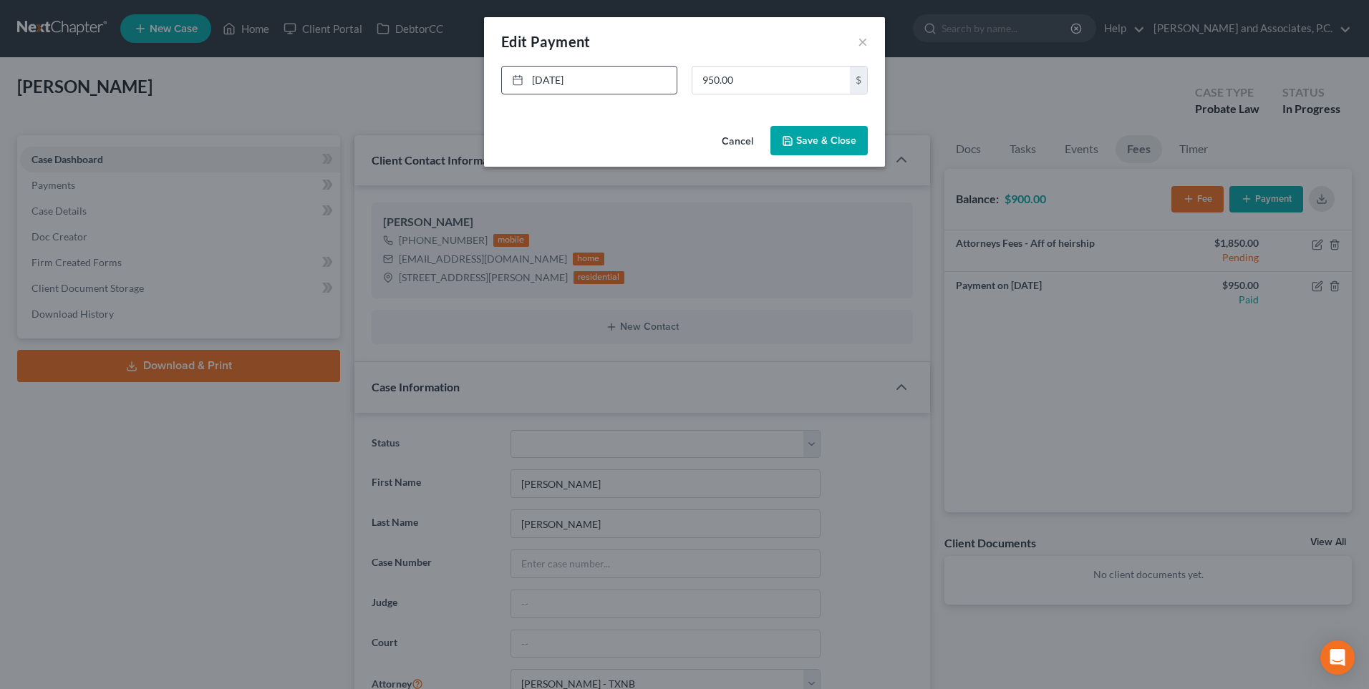
click at [817, 146] on button "Save & Close" at bounding box center [818, 141] width 97 height 30
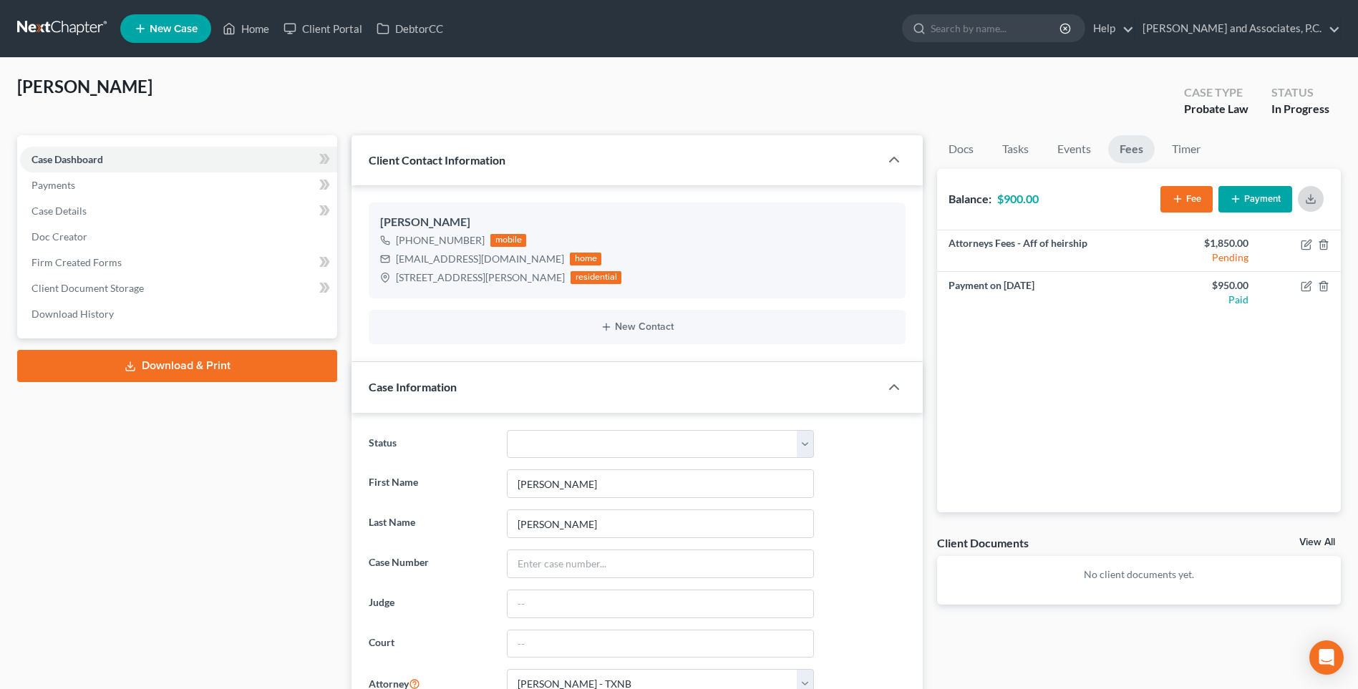
click at [1313, 201] on icon "button" at bounding box center [1310, 198] width 11 height 11
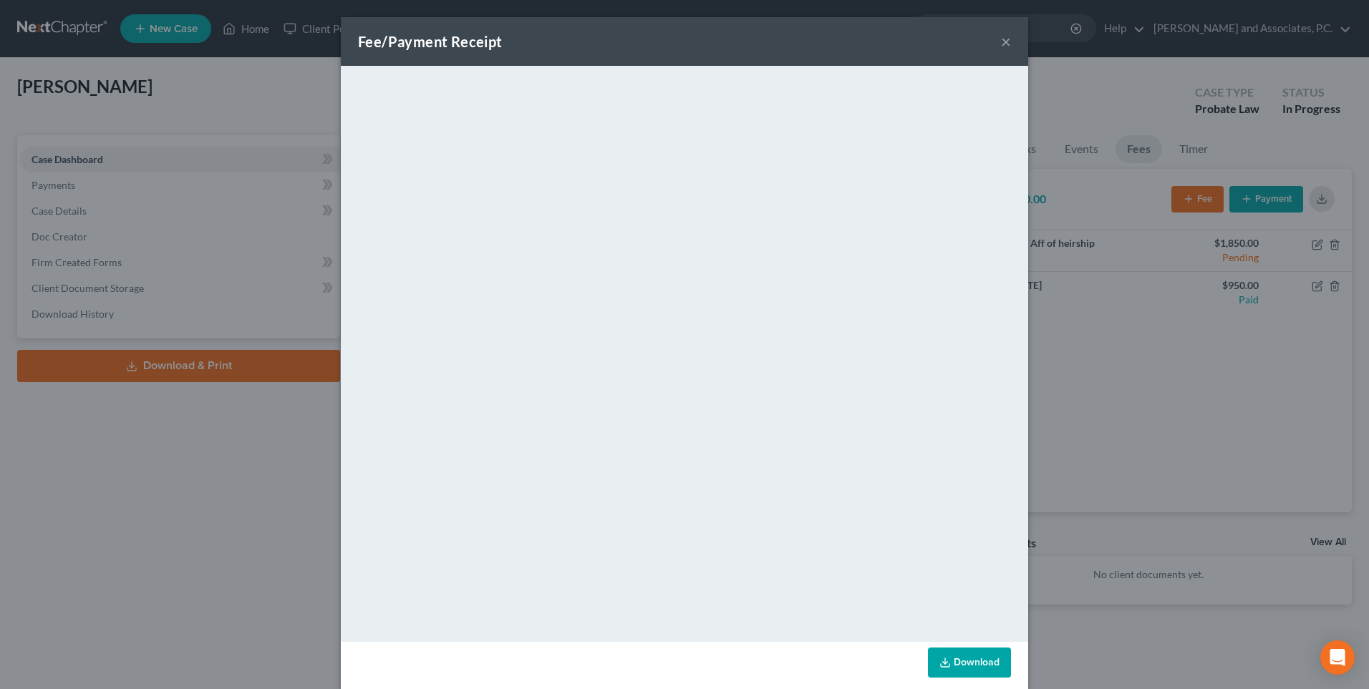
click at [1001, 37] on button "×" at bounding box center [1006, 41] width 10 height 17
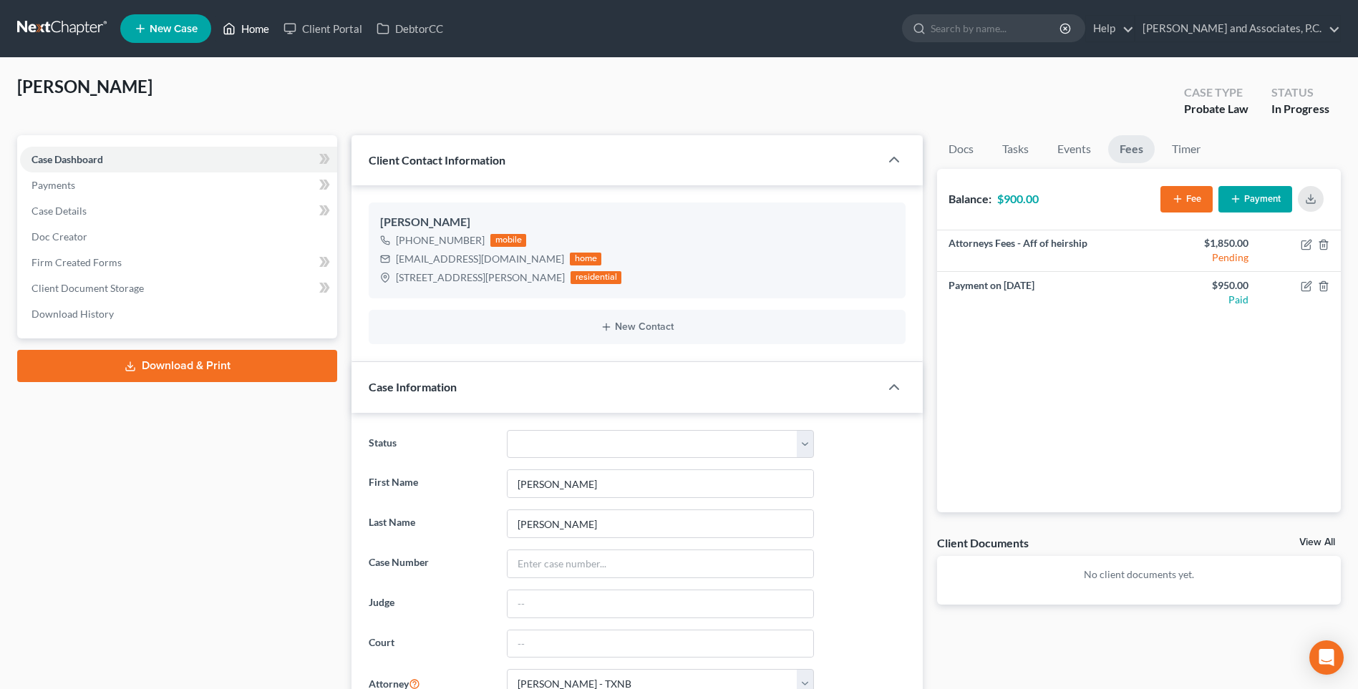
click at [254, 29] on link "Home" at bounding box center [245, 29] width 61 height 26
